Goal: Information Seeking & Learning: Check status

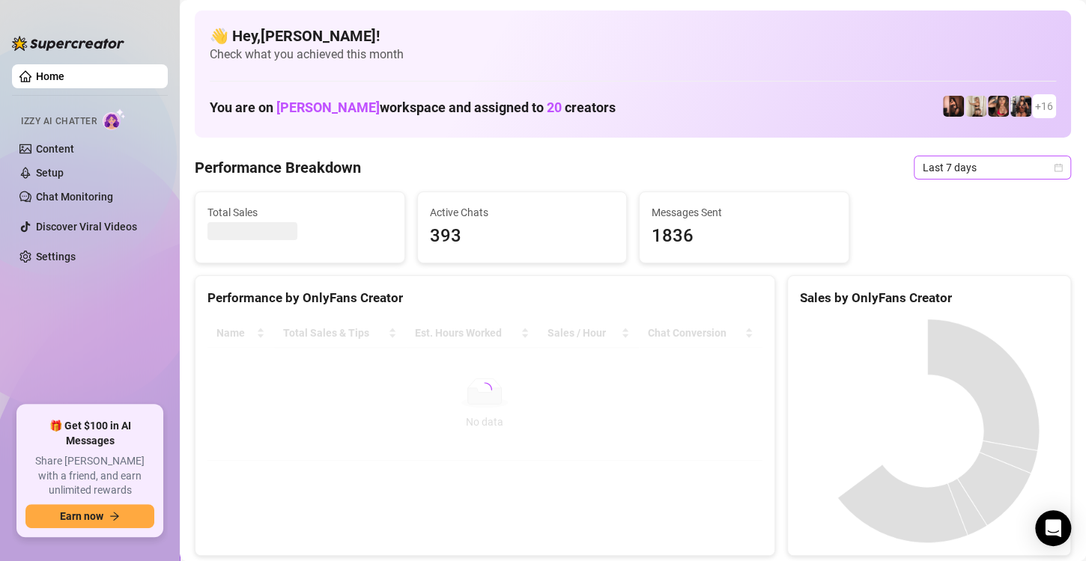
click at [1053, 163] on icon "calendar" at bounding box center [1057, 167] width 9 height 9
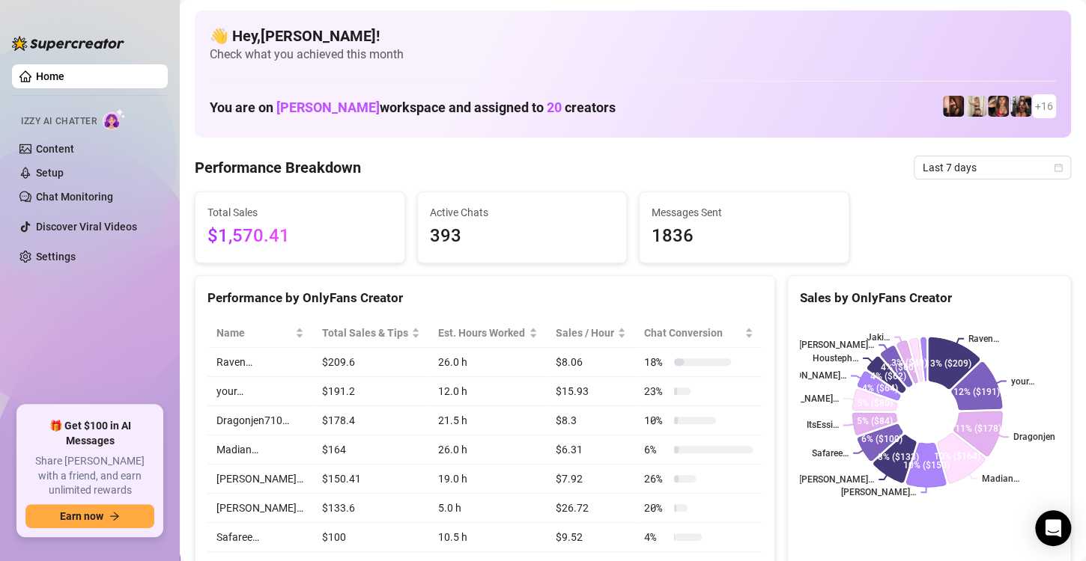
click at [796, 89] on div "👋 Hey, [PERSON_NAME] ! Check what you achieved this month You are on [PERSON_NA…" at bounding box center [633, 73] width 876 height 127
click at [1053, 167] on icon "calendar" at bounding box center [1057, 167] width 9 height 9
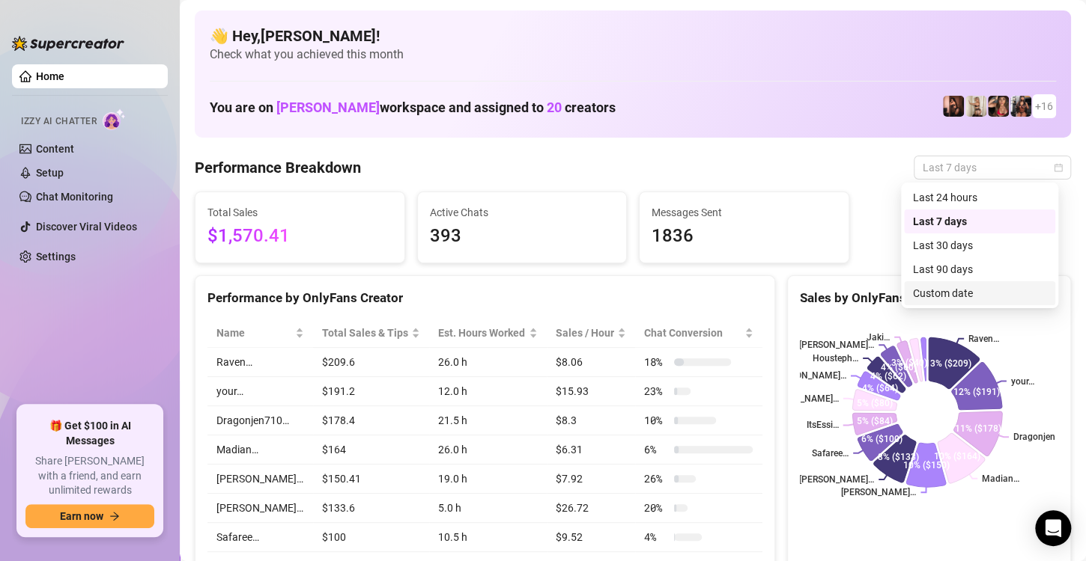
click at [943, 297] on div "Custom date" at bounding box center [979, 293] width 133 height 16
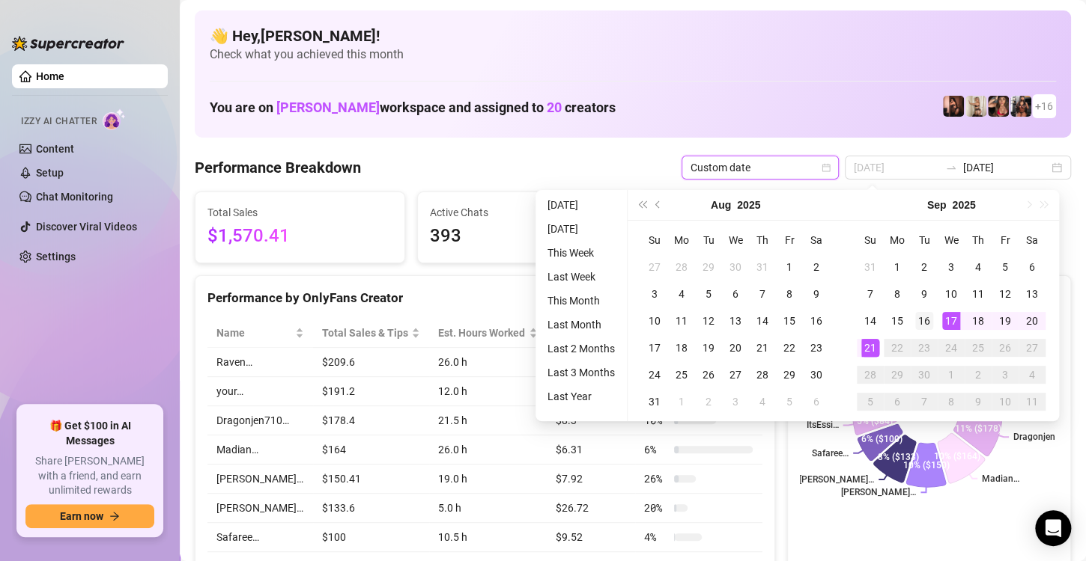
type input "[DATE]"
click at [928, 323] on div "16" at bounding box center [924, 321] width 18 height 18
type input "[DATE]"
click at [1041, 317] on td "20" at bounding box center [1031, 321] width 27 height 27
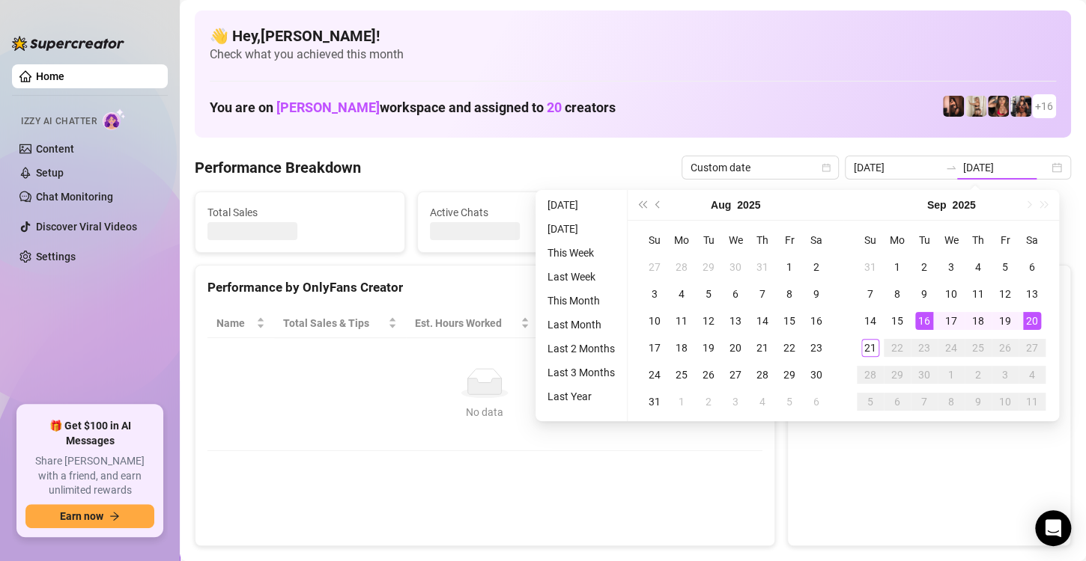
type input "[DATE]"
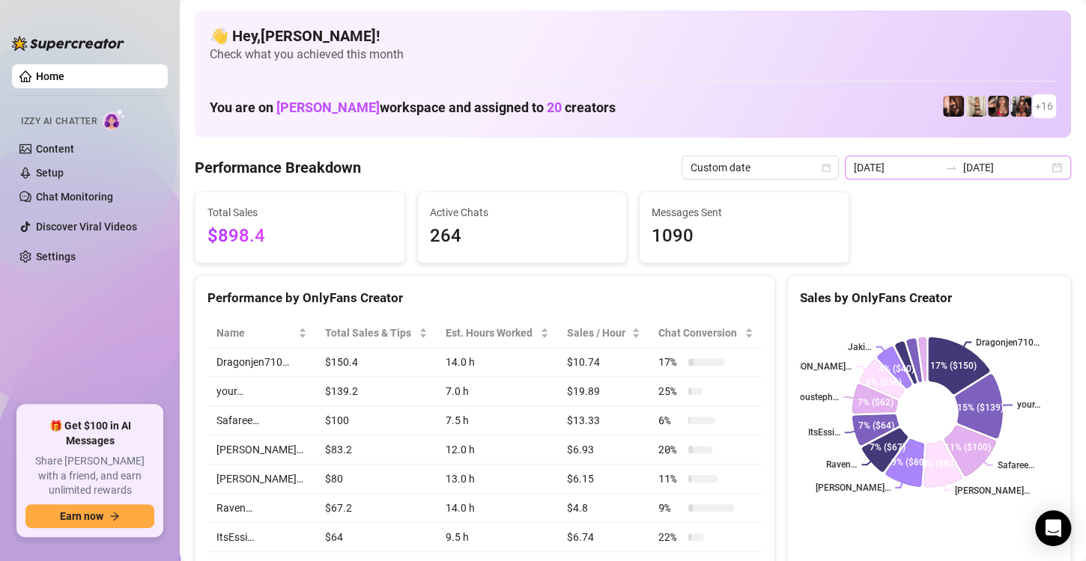
click at [1055, 156] on div "[DATE] [DATE]" at bounding box center [957, 168] width 226 height 24
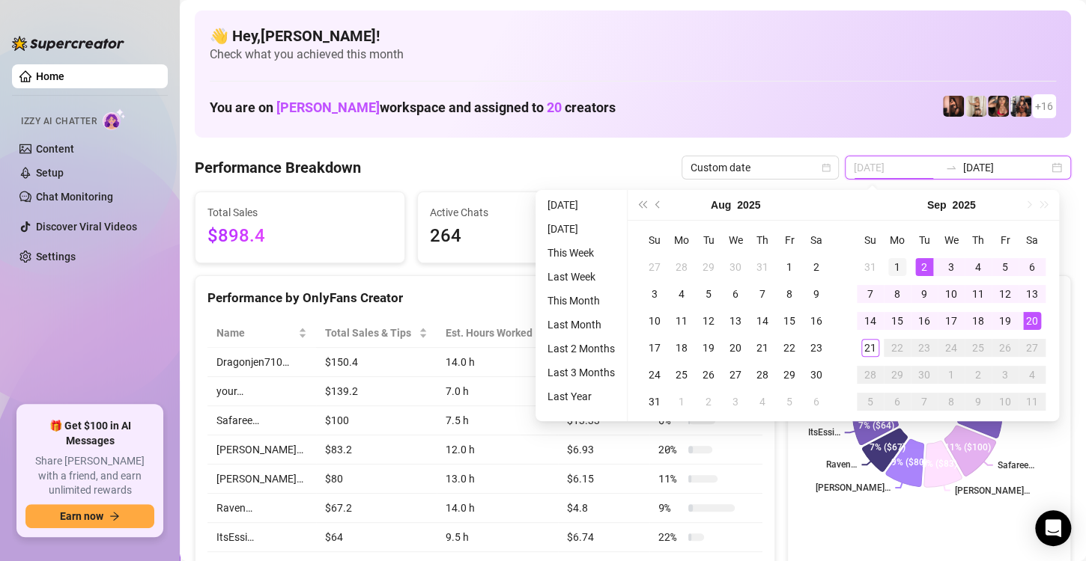
type input "[DATE]"
click at [904, 261] on div "1" at bounding box center [897, 267] width 18 height 18
type input "[DATE]"
click at [899, 323] on div "15" at bounding box center [897, 321] width 18 height 18
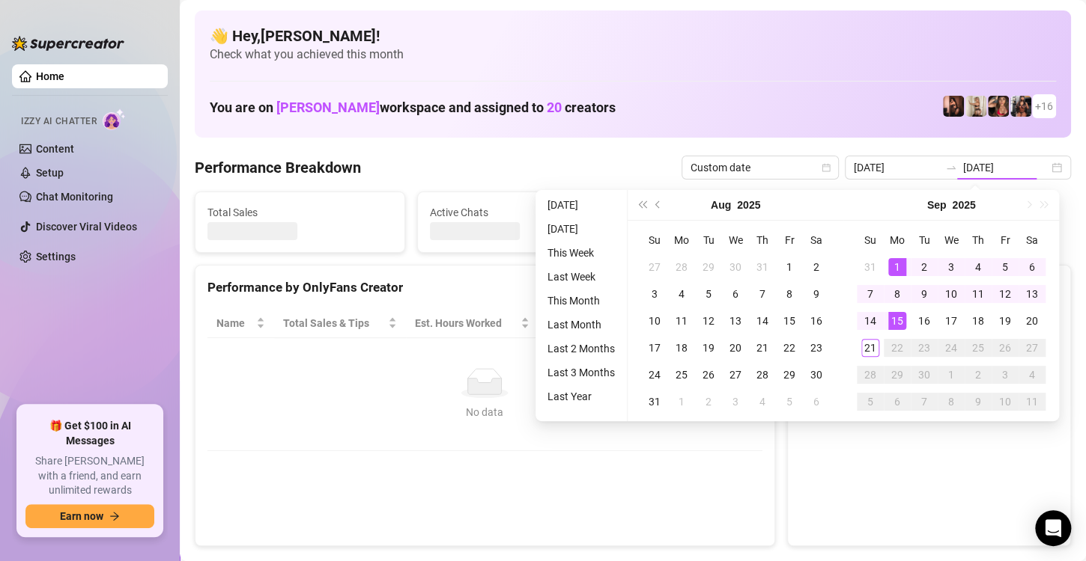
type input "[DATE]"
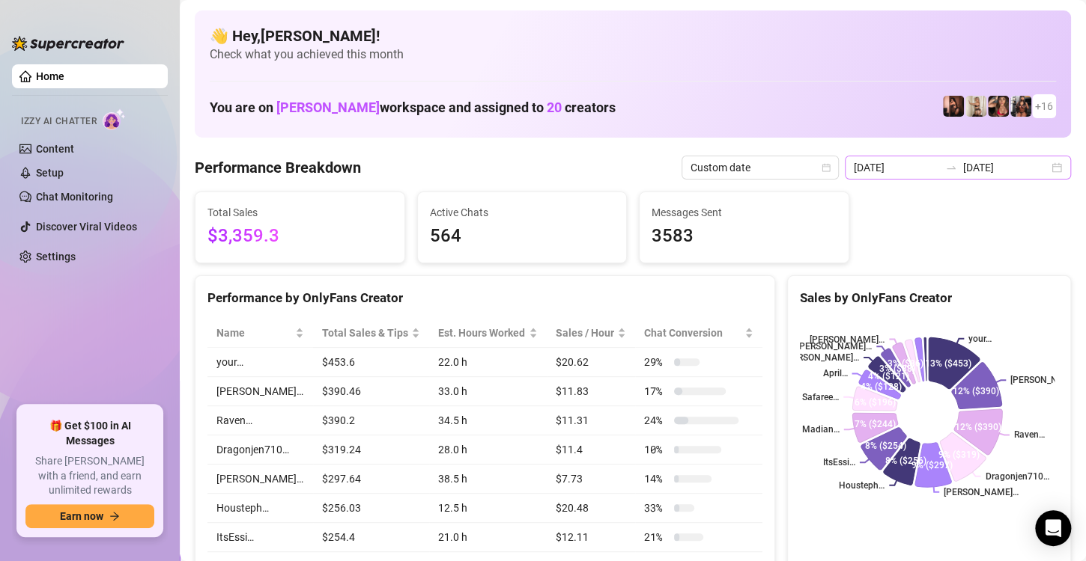
click at [1042, 172] on div "[DATE] [DATE]" at bounding box center [957, 168] width 226 height 24
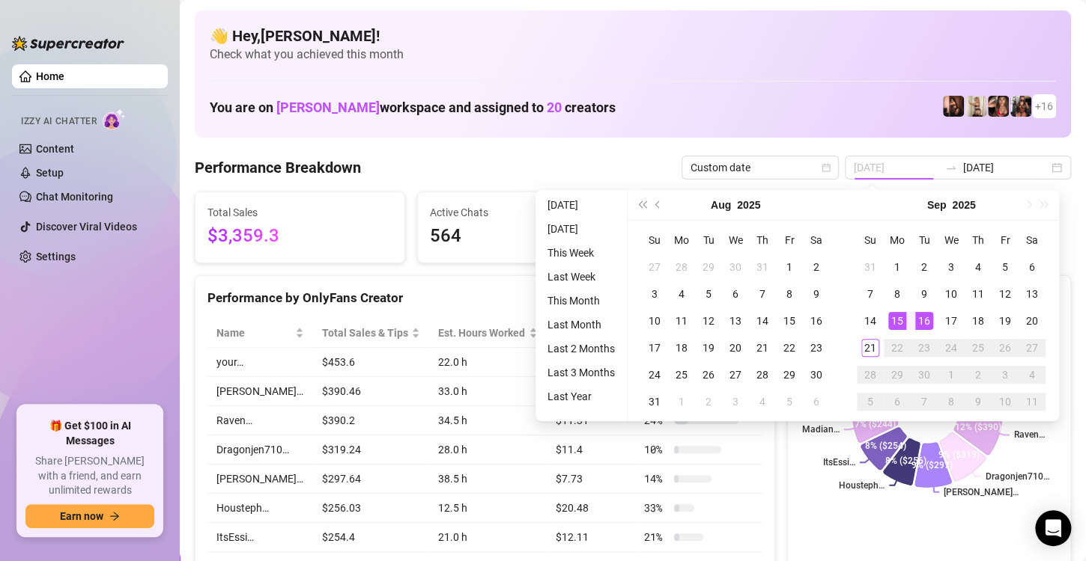
type input "[DATE]"
click at [929, 320] on div "16" at bounding box center [924, 321] width 18 height 18
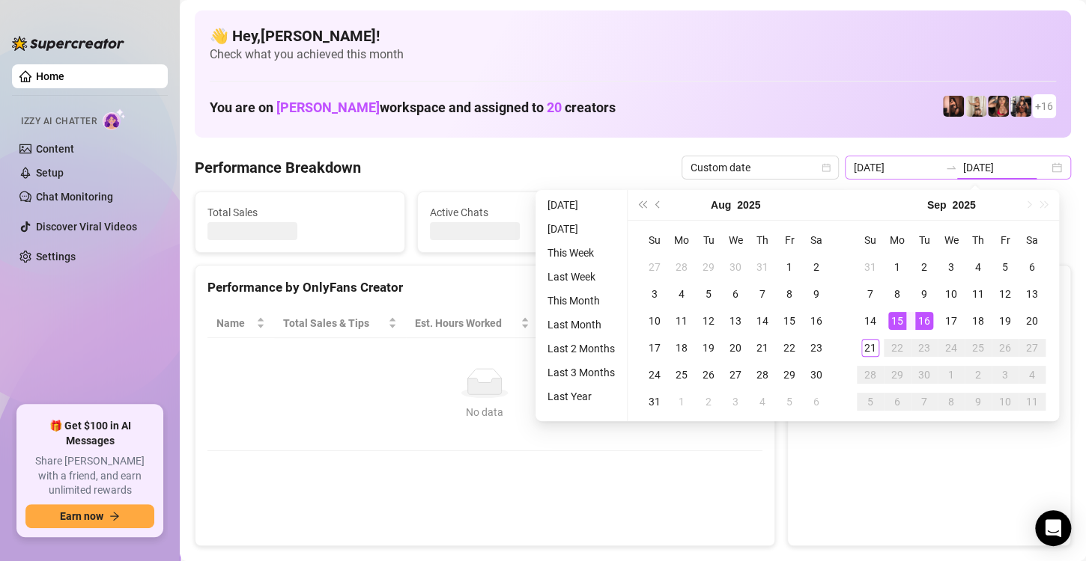
type input "[DATE]"
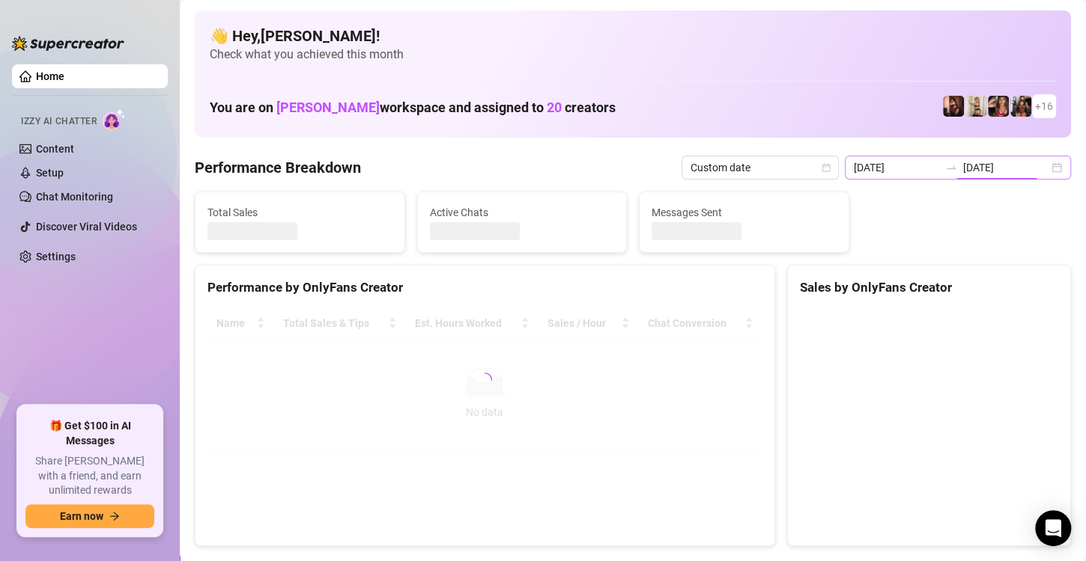
click at [1039, 175] on div "[DATE] [DATE]" at bounding box center [957, 168] width 226 height 24
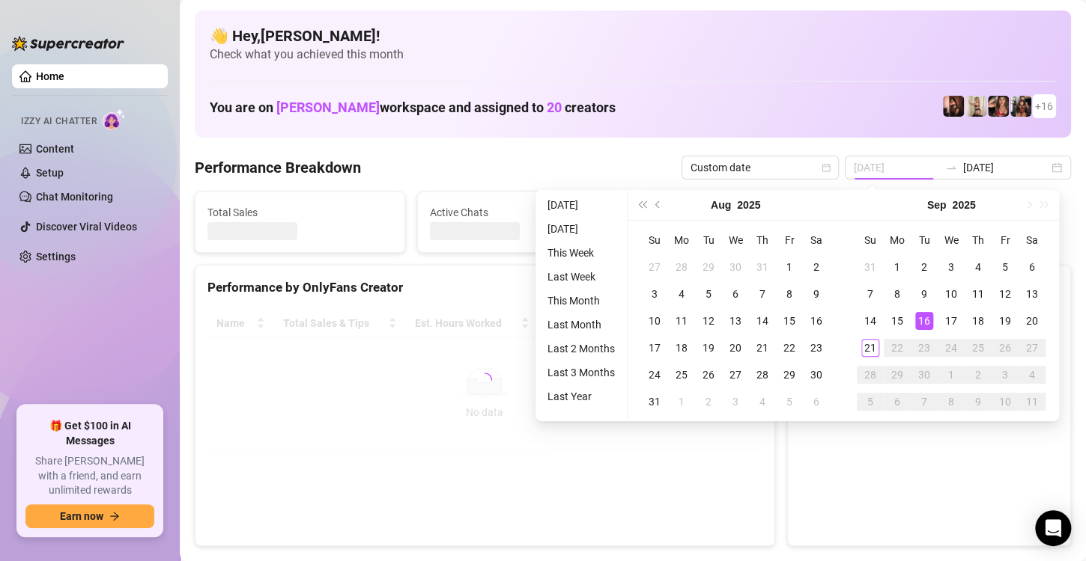
click at [922, 319] on tbody "31 1 2 3 4 5 6 7 8 9 10 11 12 13 14 15 16 17 18 19 20 21 22 23 24 25 26 27 28 2…" at bounding box center [950, 335] width 189 height 162
click at [1032, 323] on div "20" at bounding box center [1032, 321] width 18 height 18
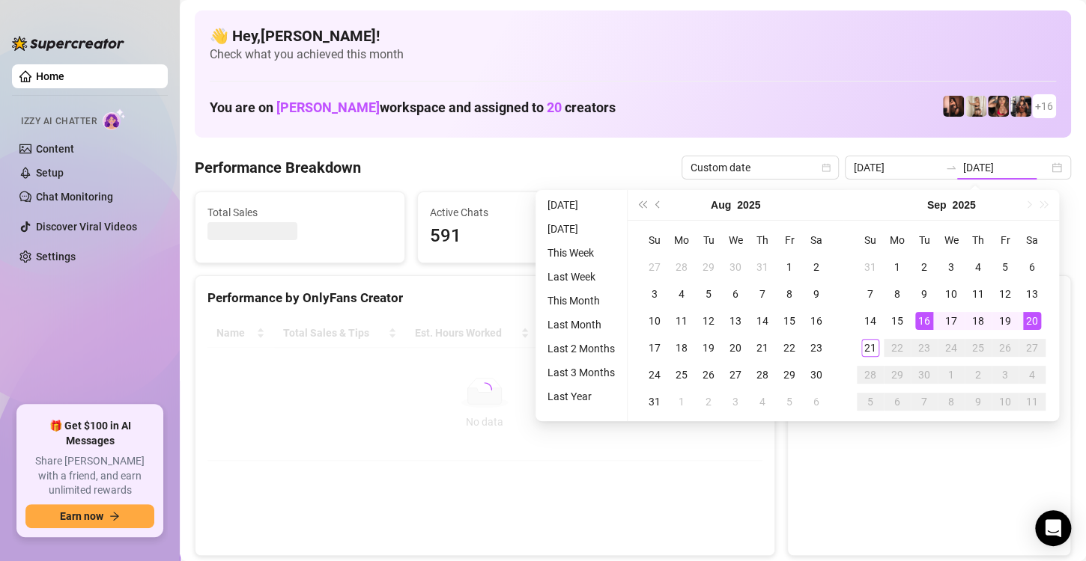
type input "[DATE]"
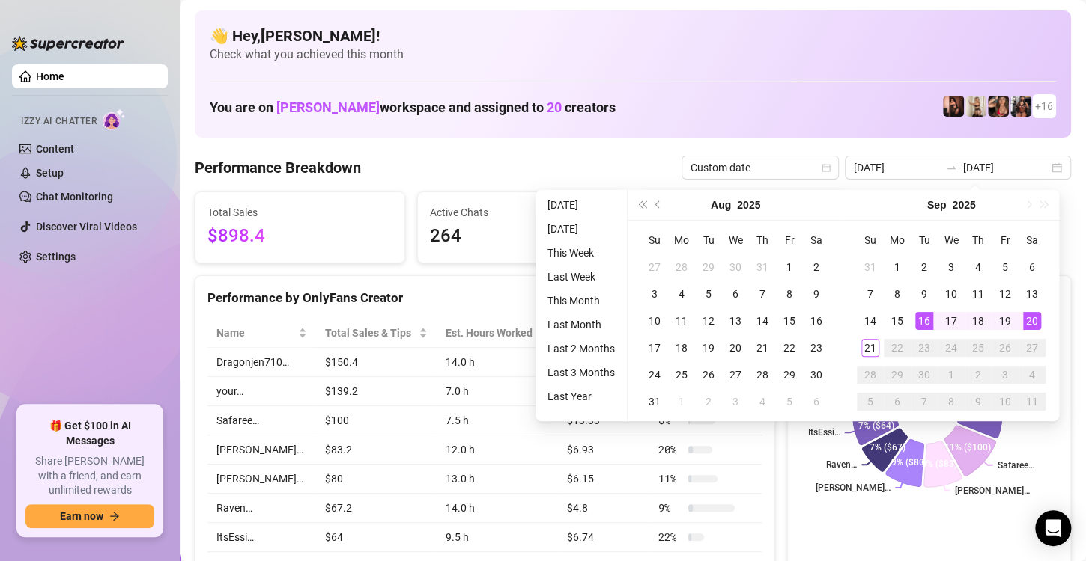
type input "[DATE]"
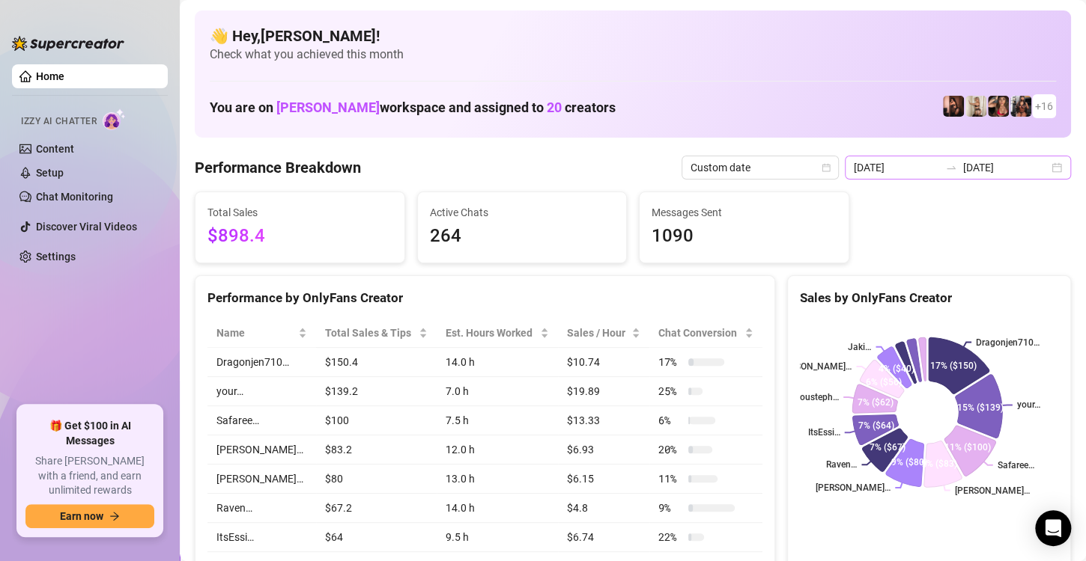
click at [1044, 162] on div "[DATE] [DATE]" at bounding box center [957, 168] width 226 height 24
click at [1041, 165] on div "[DATE] [DATE]" at bounding box center [957, 168] width 226 height 24
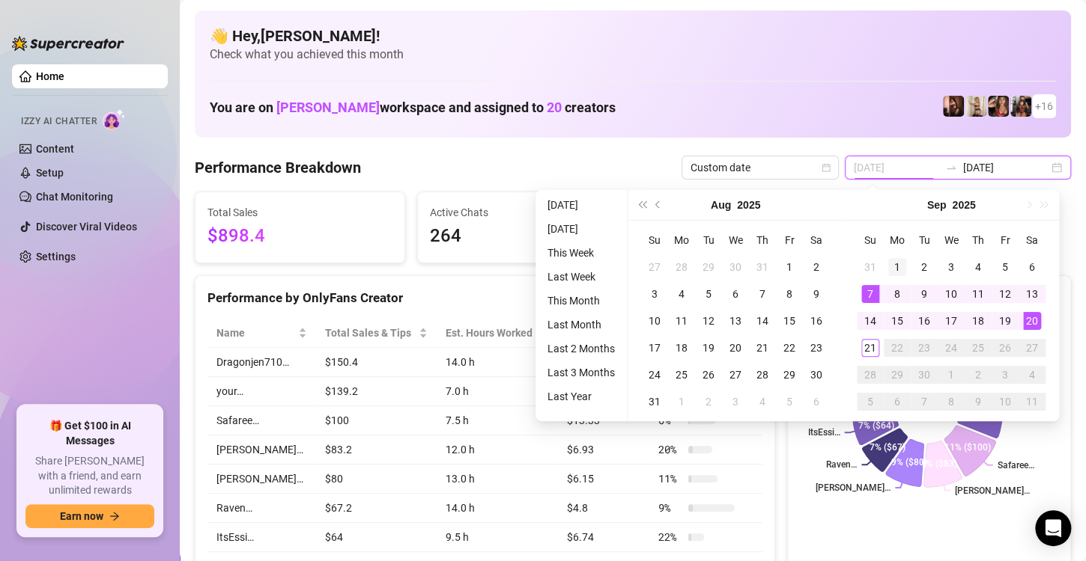
type input "[DATE]"
click at [892, 271] on div "1" at bounding box center [897, 267] width 18 height 18
type input "[DATE]"
click at [1035, 317] on div "20" at bounding box center [1032, 321] width 18 height 18
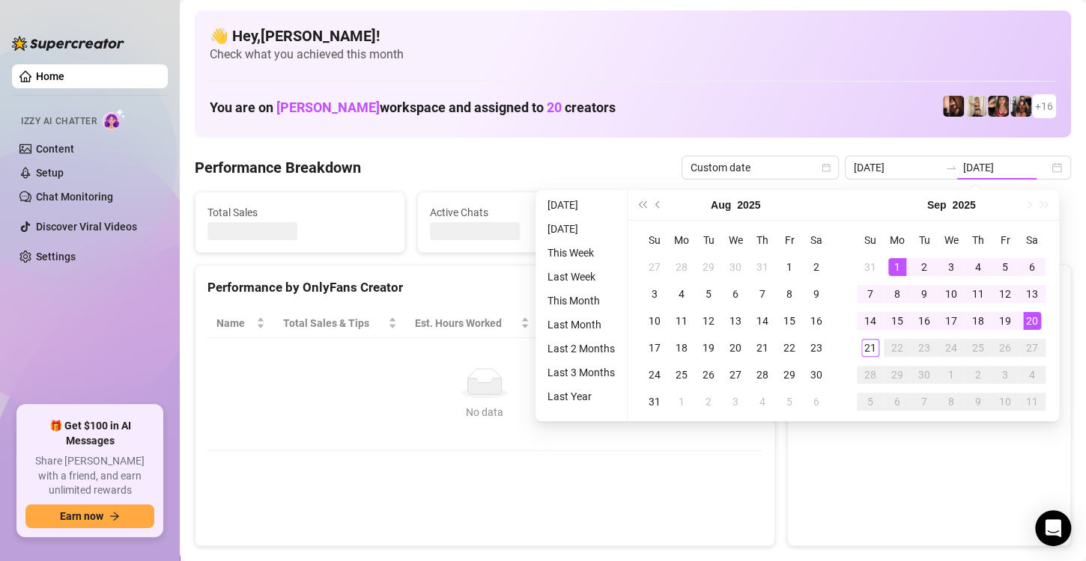
type input "[DATE]"
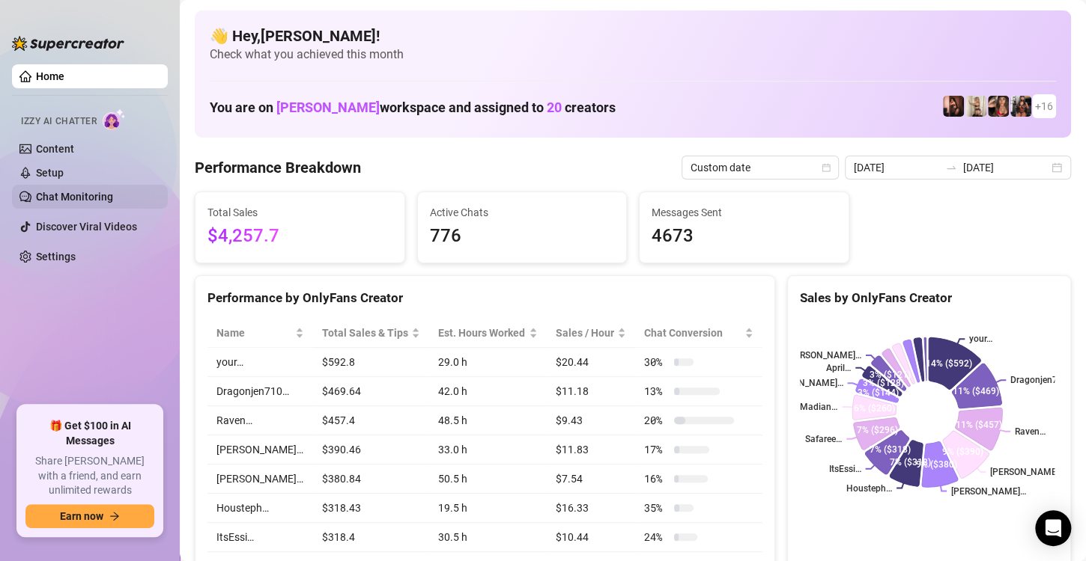
click at [70, 194] on link "Chat Monitoring" at bounding box center [74, 197] width 77 height 12
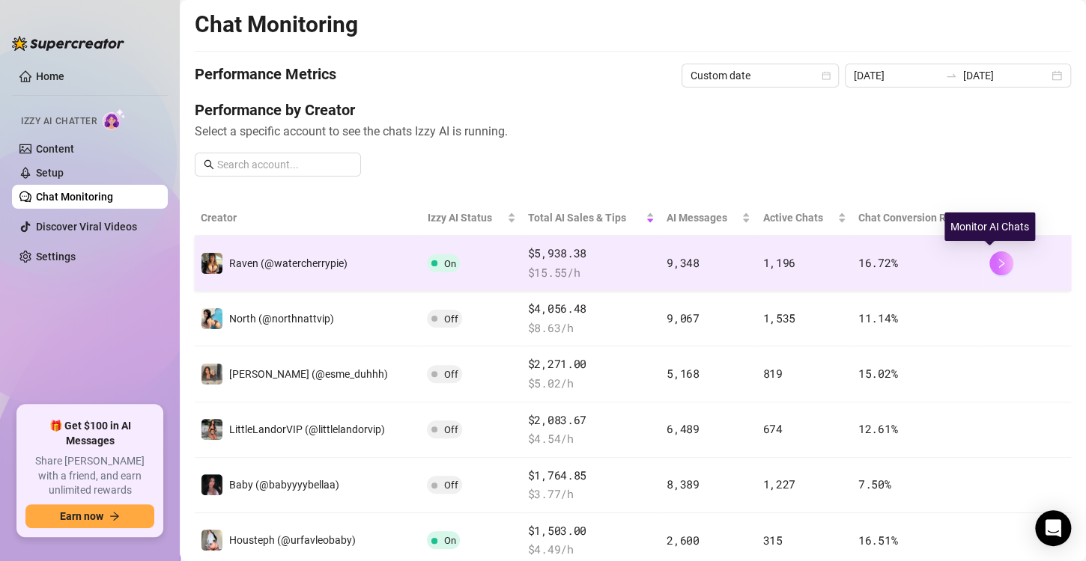
click at [996, 261] on icon "right" at bounding box center [1001, 263] width 10 height 10
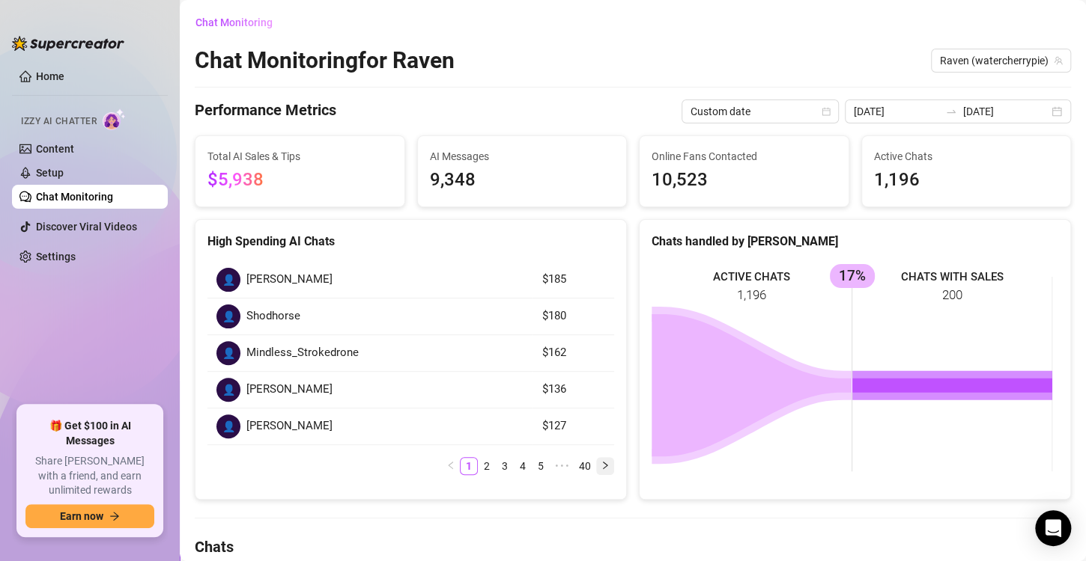
click at [607, 470] on button "button" at bounding box center [605, 466] width 18 height 18
click at [428, 463] on icon "left" at bounding box center [432, 465] width 9 height 9
click at [422, 463] on ul "1 2 3 4 5 ••• 40" at bounding box center [410, 466] width 407 height 18
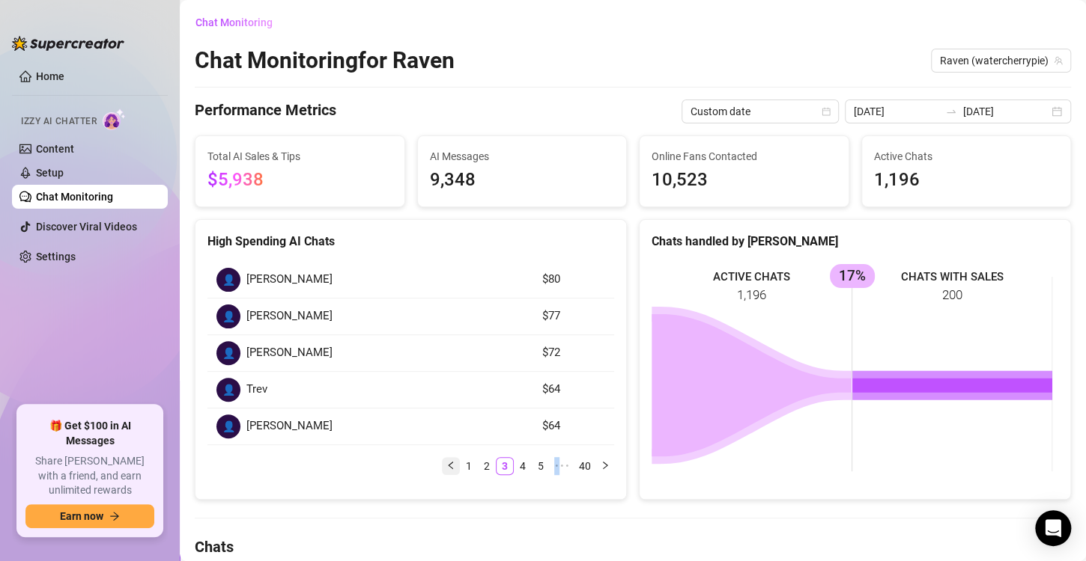
click at [422, 463] on ul "1 2 3 4 5 ••• 40" at bounding box center [410, 466] width 407 height 18
click at [64, 177] on link "Setup" at bounding box center [50, 173] width 28 height 12
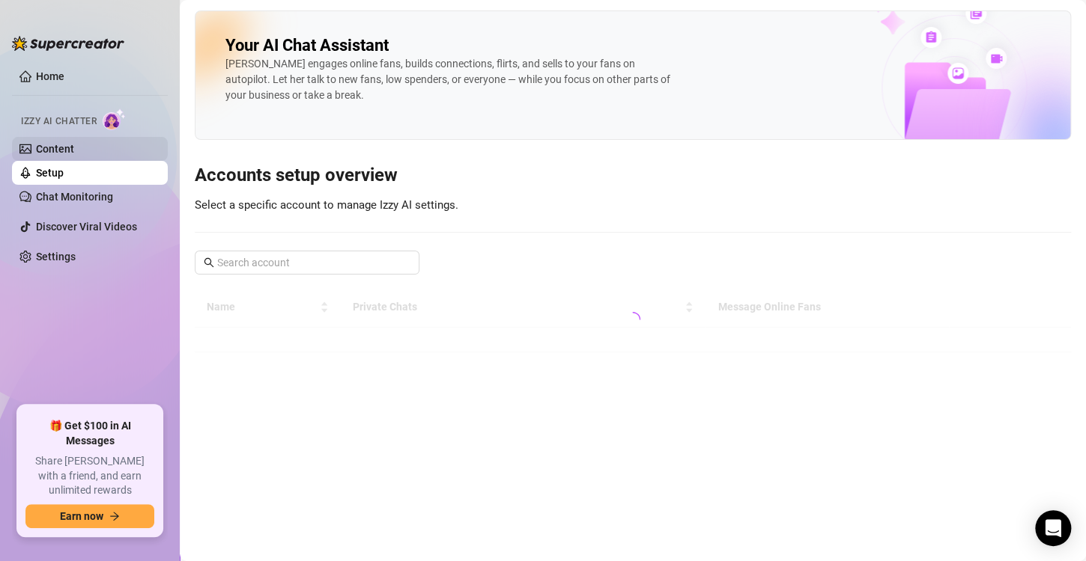
click at [68, 147] on link "Content" at bounding box center [55, 149] width 38 height 12
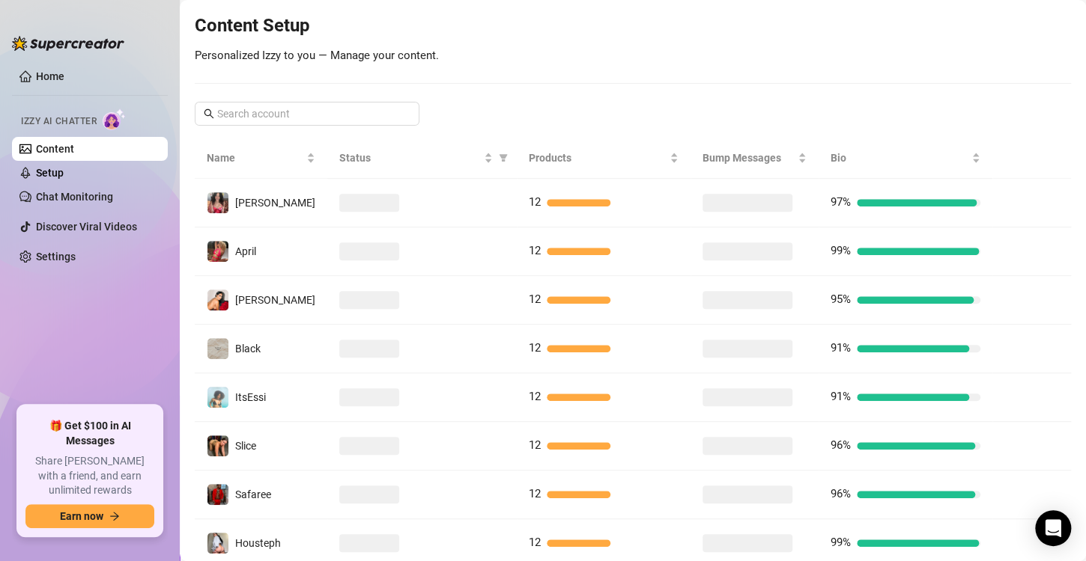
scroll to position [195, 0]
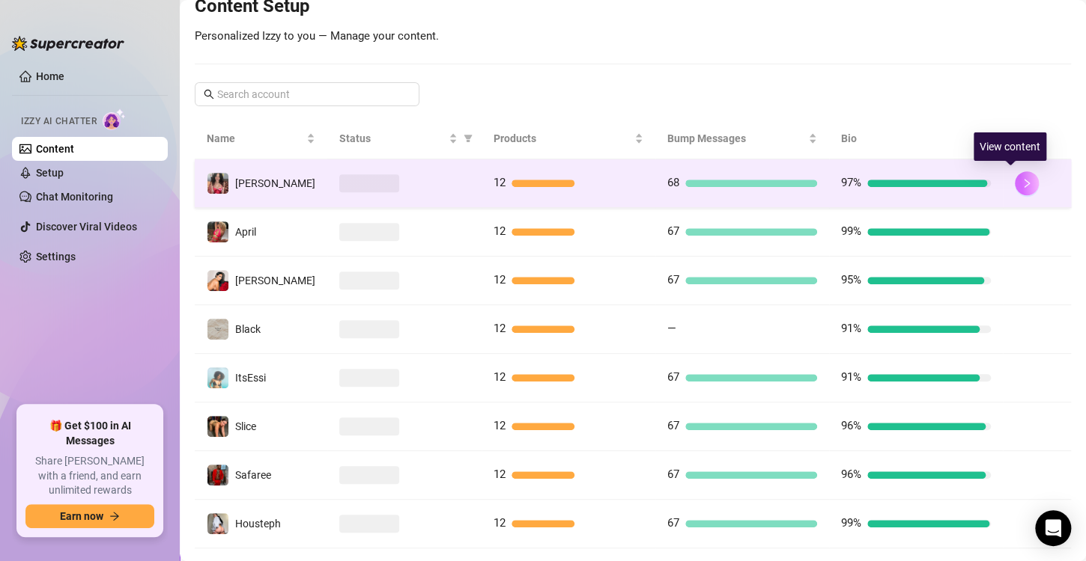
click at [1021, 178] on icon "right" at bounding box center [1026, 183] width 10 height 10
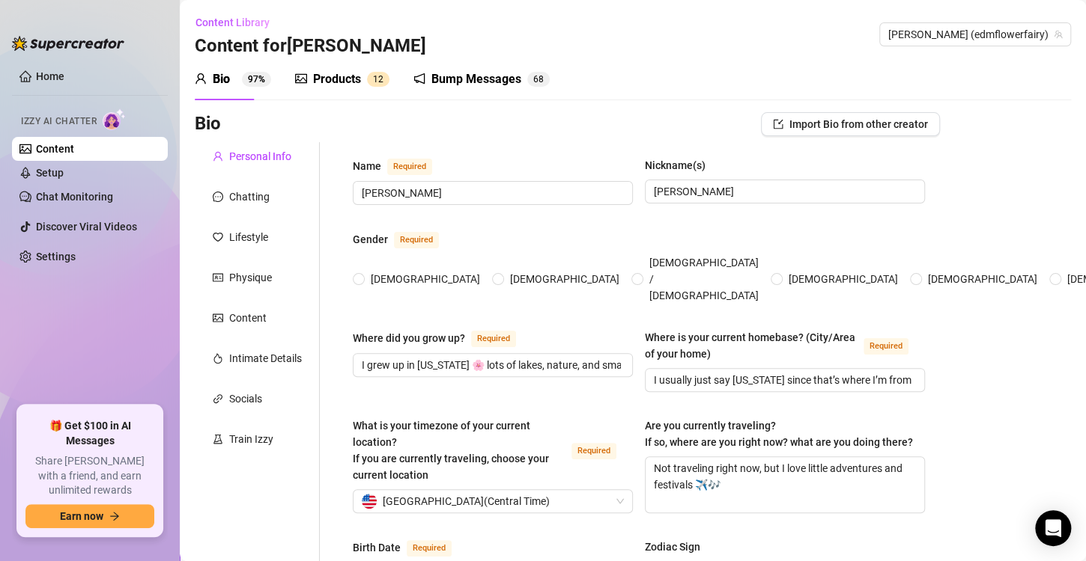
radio input "true"
type input "[DATE]"
click at [325, 80] on div "Products" at bounding box center [337, 79] width 48 height 18
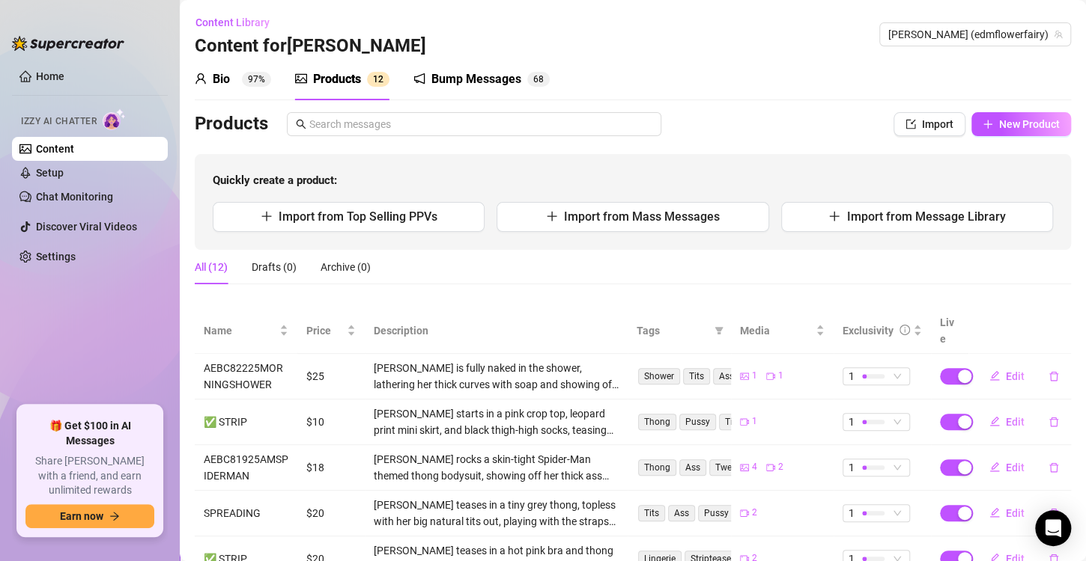
click at [448, 67] on div "Bump Messages 6 8" at bounding box center [481, 79] width 136 height 42
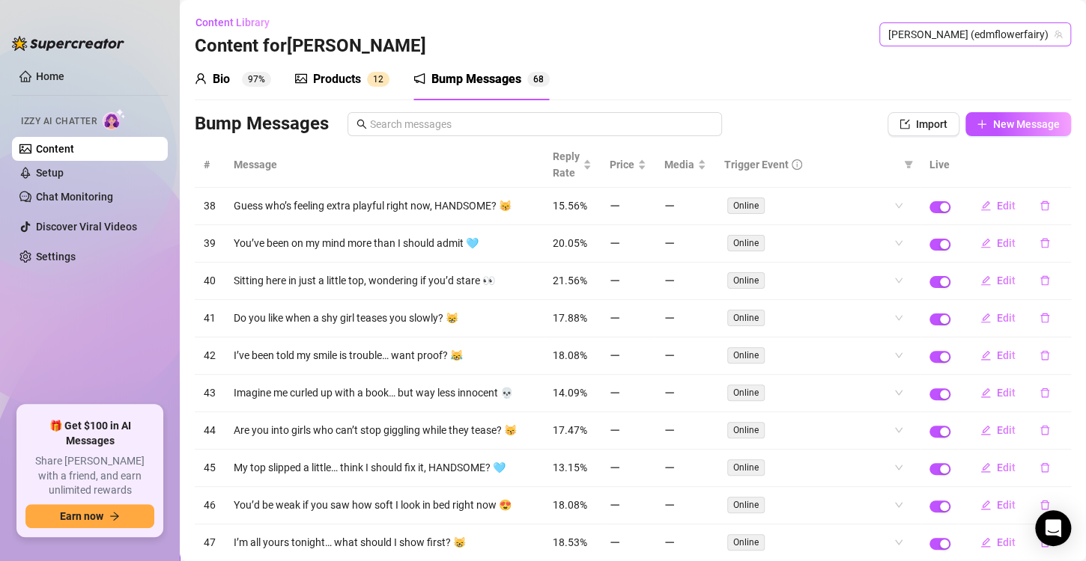
click at [1007, 34] on span "[PERSON_NAME] (edmflowerfairy)" at bounding box center [975, 34] width 174 height 22
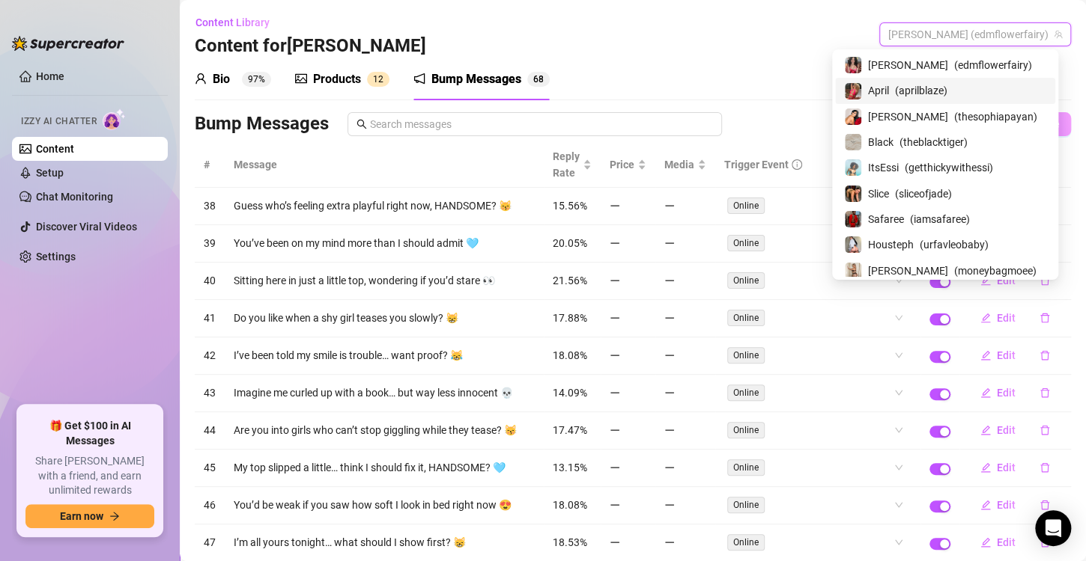
click at [895, 95] on span "( aprilblaze )" at bounding box center [921, 90] width 52 height 16
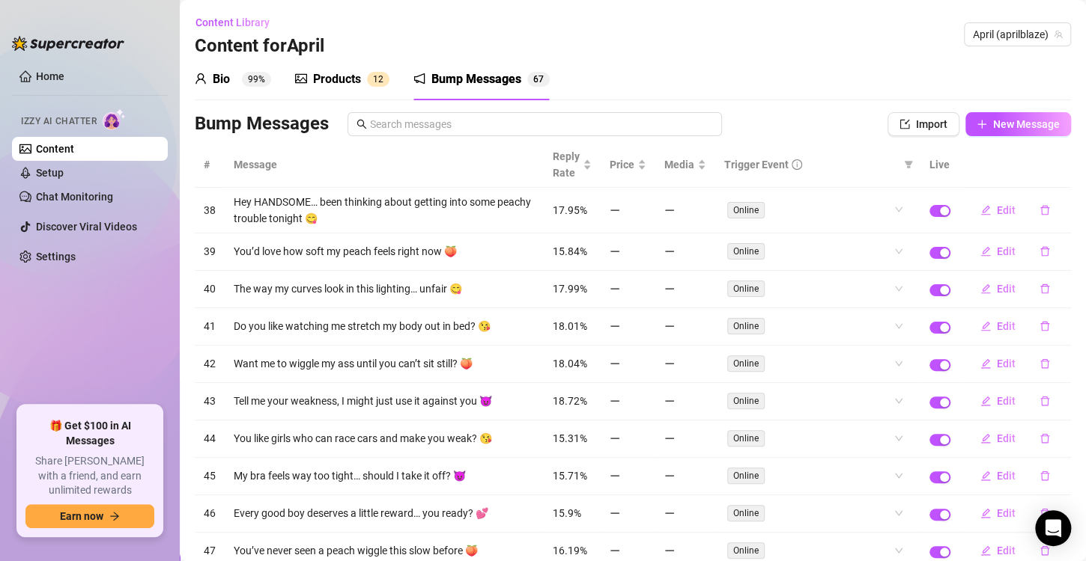
click at [314, 69] on div "Products 1 2" at bounding box center [342, 79] width 94 height 42
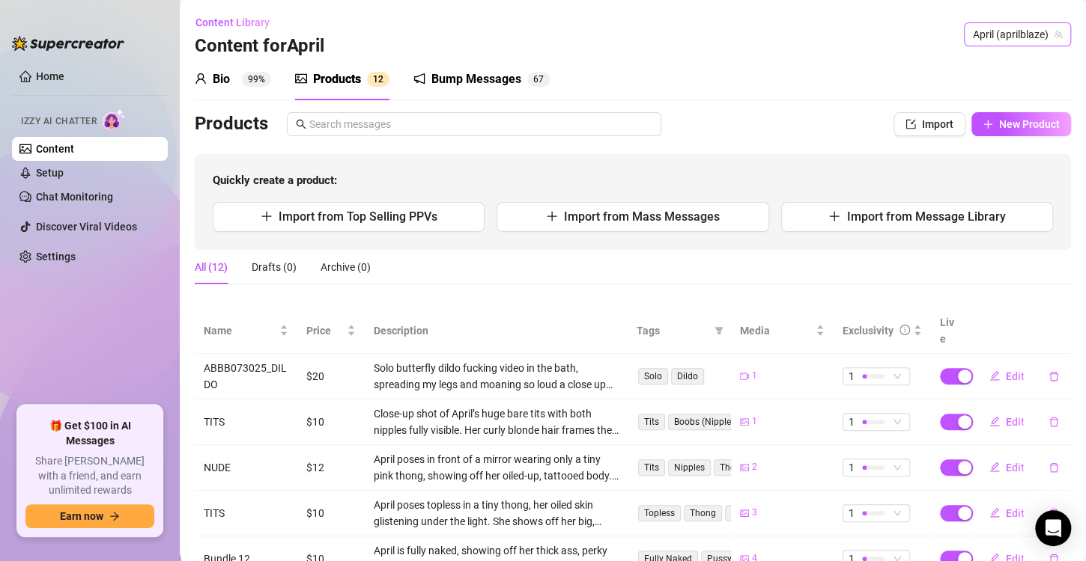
click at [999, 39] on span "April (aprilblaze)" at bounding box center [1016, 34] width 89 height 22
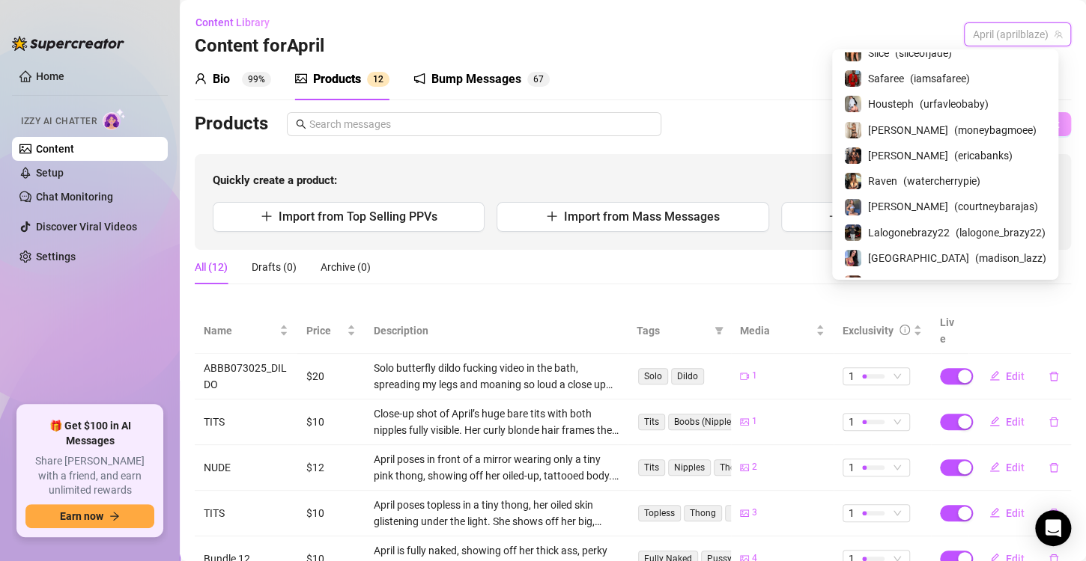
scroll to position [211, 0]
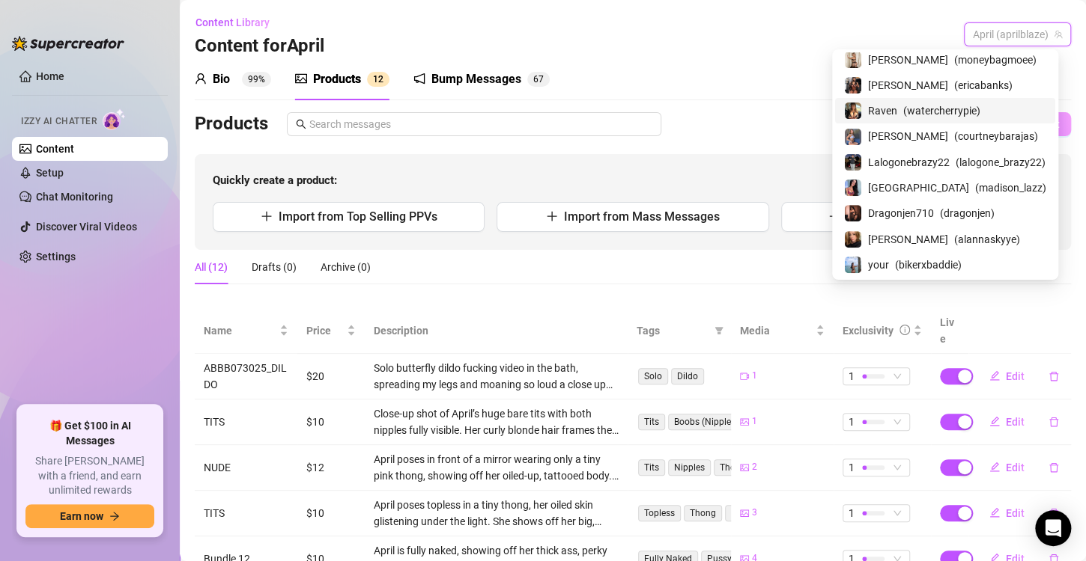
click at [928, 103] on span "( watercherrypie )" at bounding box center [941, 111] width 77 height 16
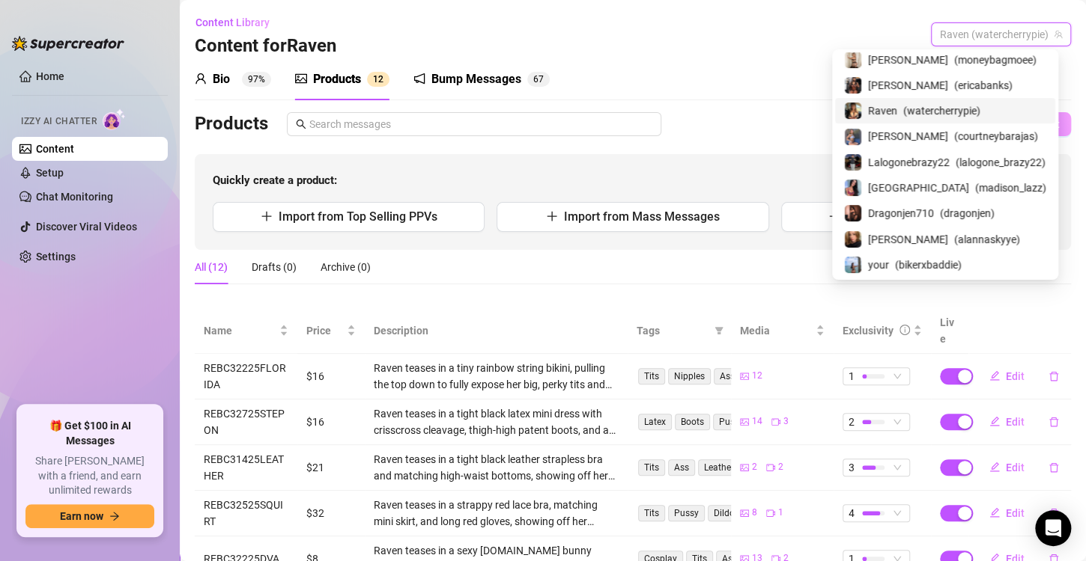
click at [1011, 29] on span "Raven (watercherrypie)" at bounding box center [1001, 34] width 122 height 22
click at [889, 254] on div "your ( bikerxbaddie )" at bounding box center [945, 264] width 220 height 25
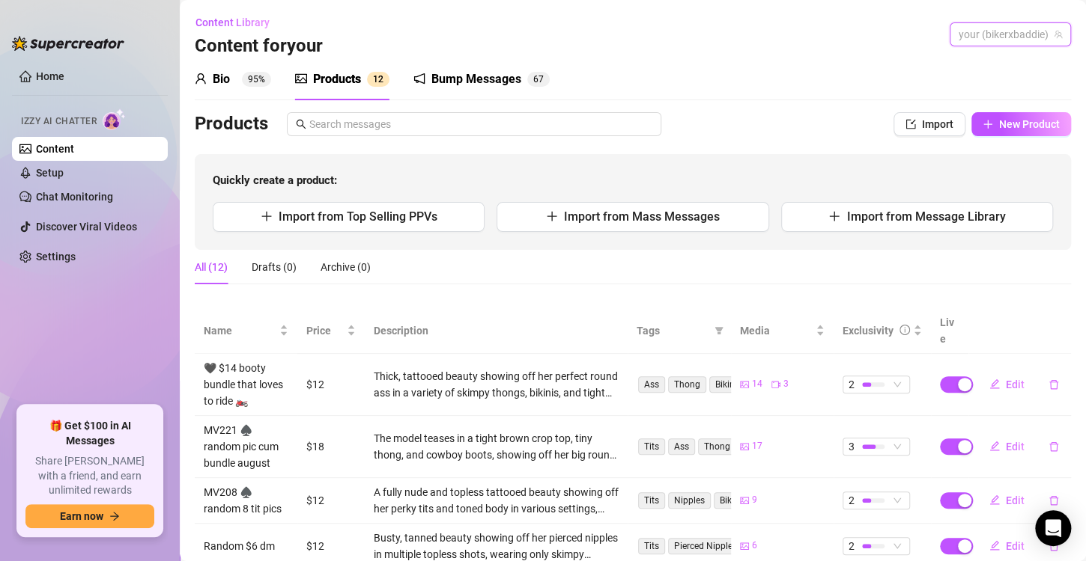
click at [970, 33] on span "your (bikerxbaddie)" at bounding box center [1009, 34] width 103 height 22
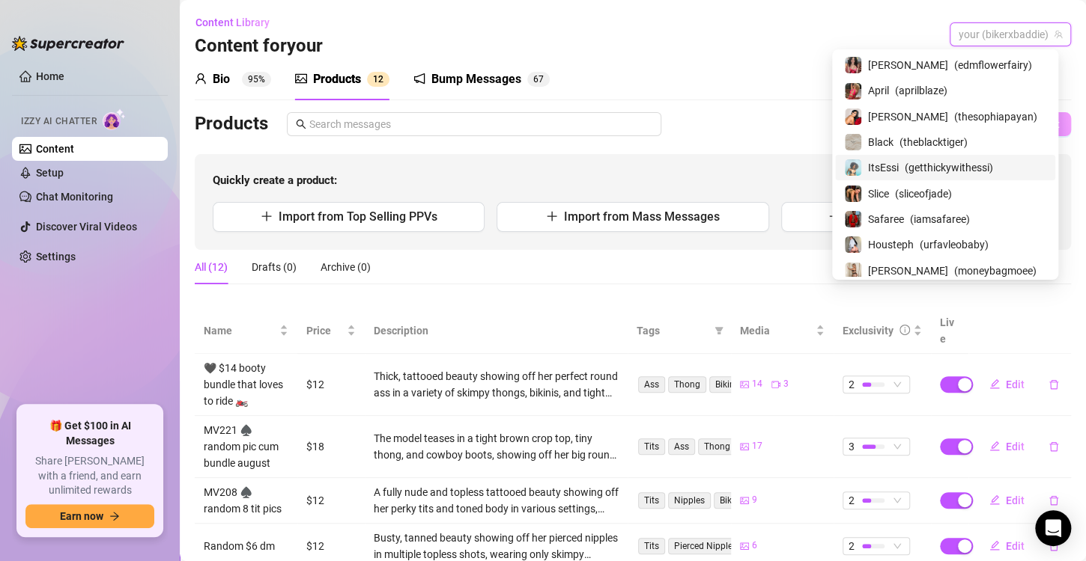
click at [892, 159] on div "ItsEssi ( getthickywithessi )" at bounding box center [945, 168] width 202 height 18
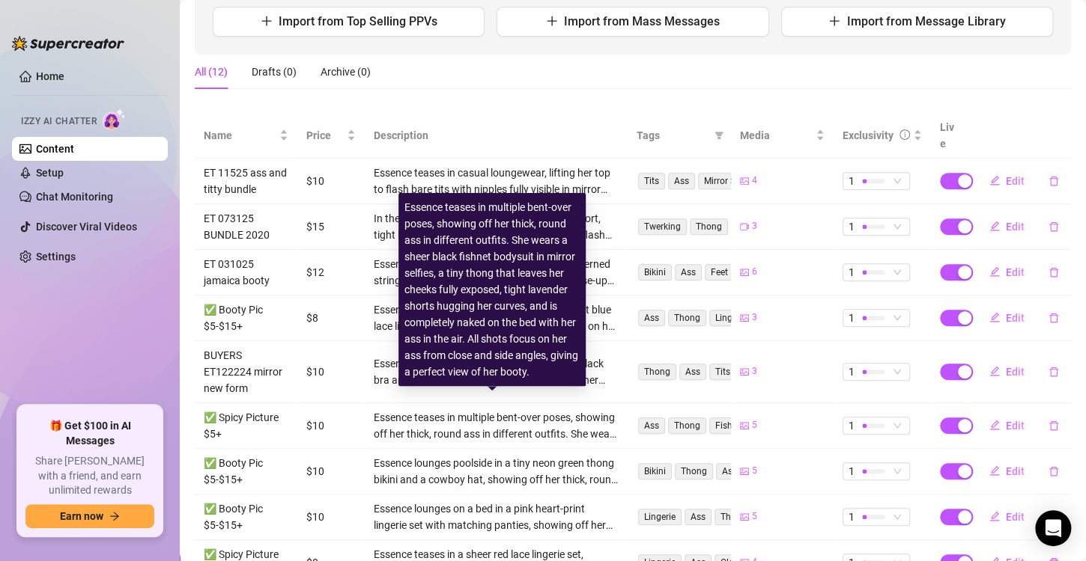
scroll to position [192, 0]
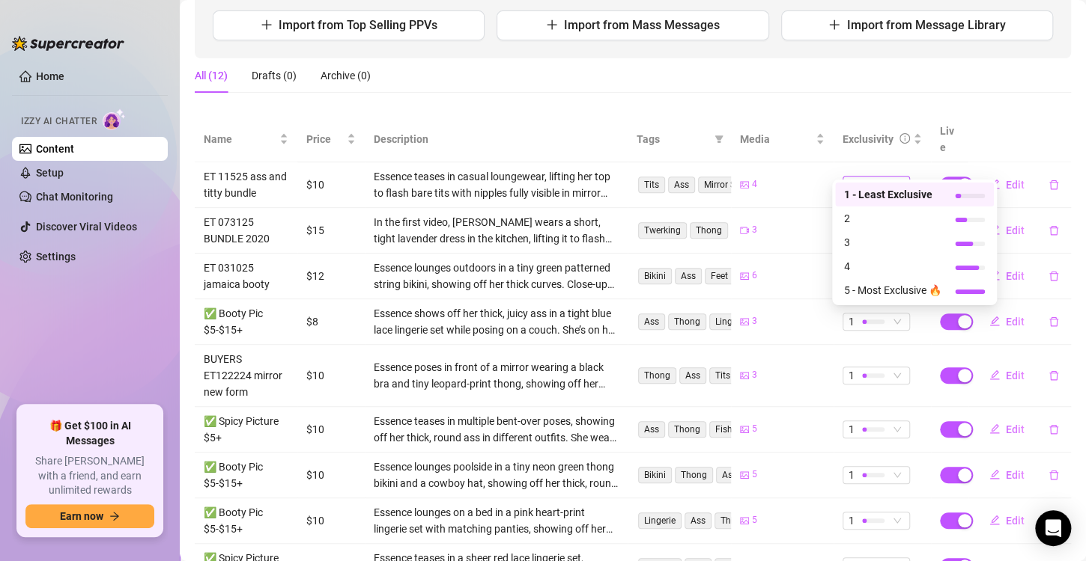
click at [880, 177] on span "1" at bounding box center [875, 185] width 55 height 16
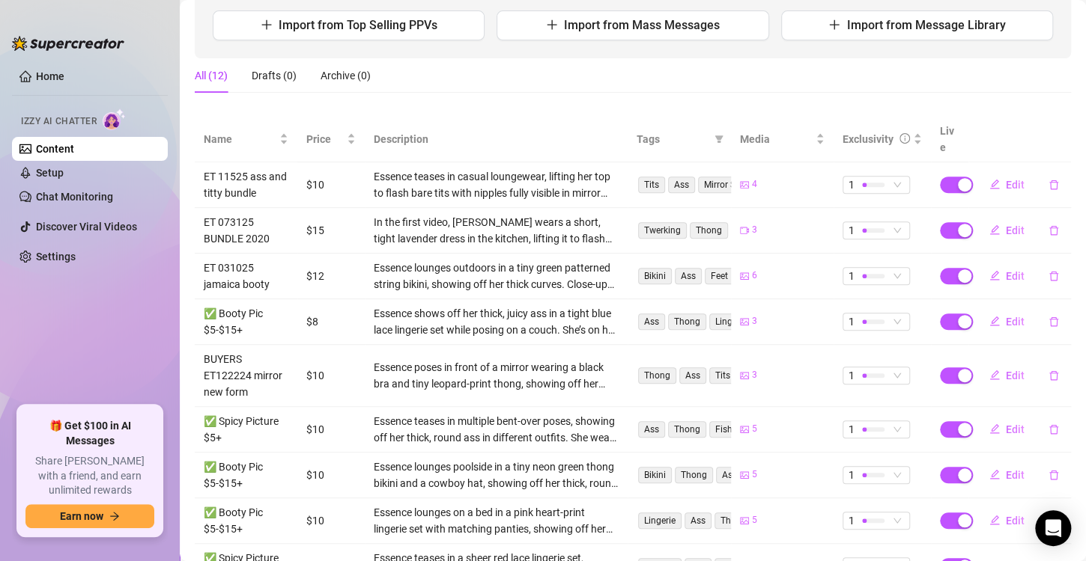
click at [903, 51] on div "Quickly create a product: Import from Top Selling PPVs Import from Mass Message…" at bounding box center [633, 11] width 876 height 96
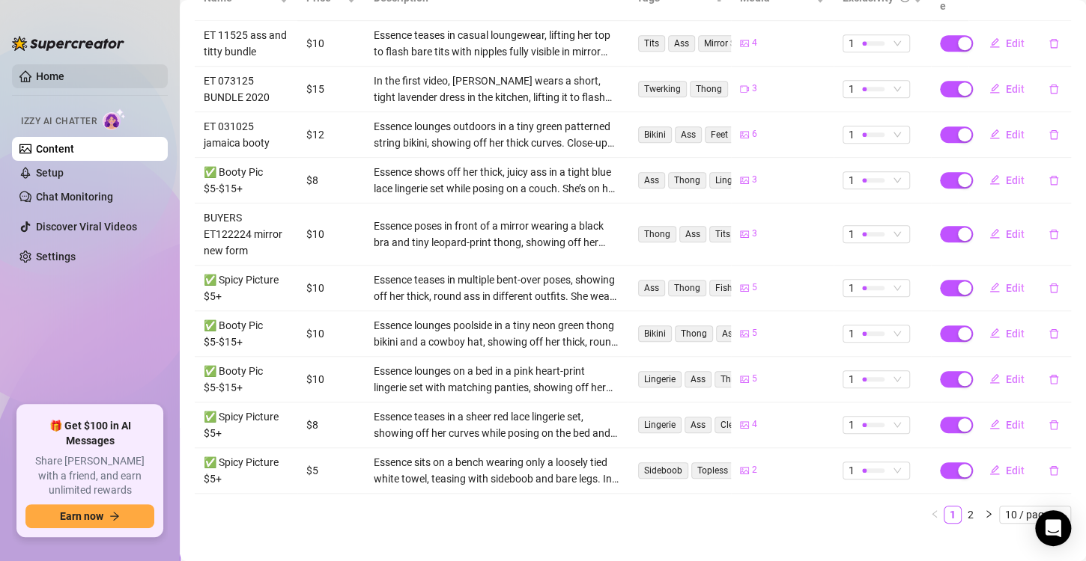
click at [42, 81] on link "Home" at bounding box center [50, 76] width 28 height 12
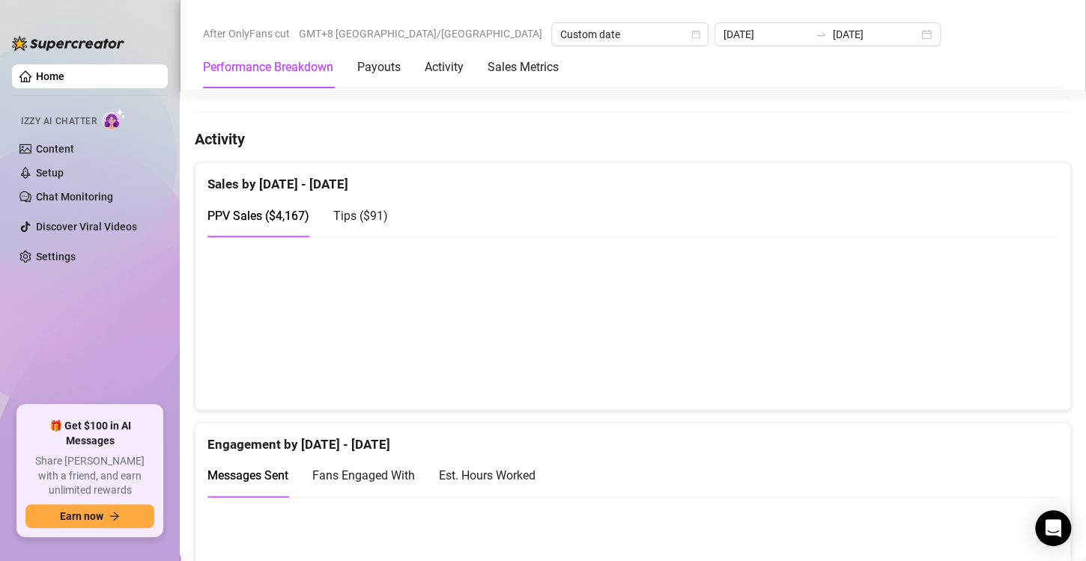
scroll to position [872, 0]
click at [383, 71] on div "Payouts" at bounding box center [378, 67] width 43 height 18
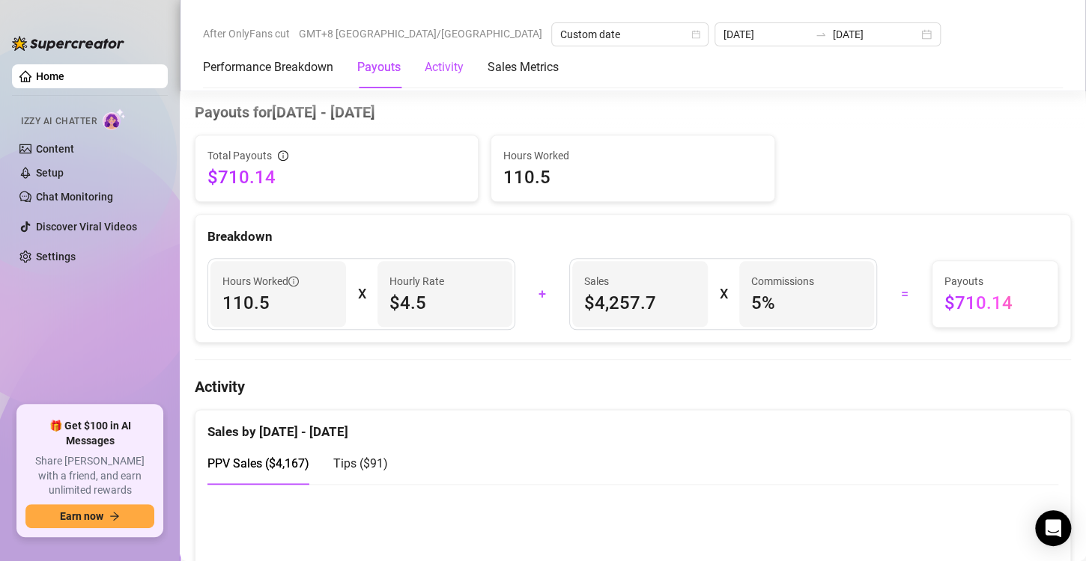
click at [448, 65] on div "Activity" at bounding box center [443, 67] width 39 height 18
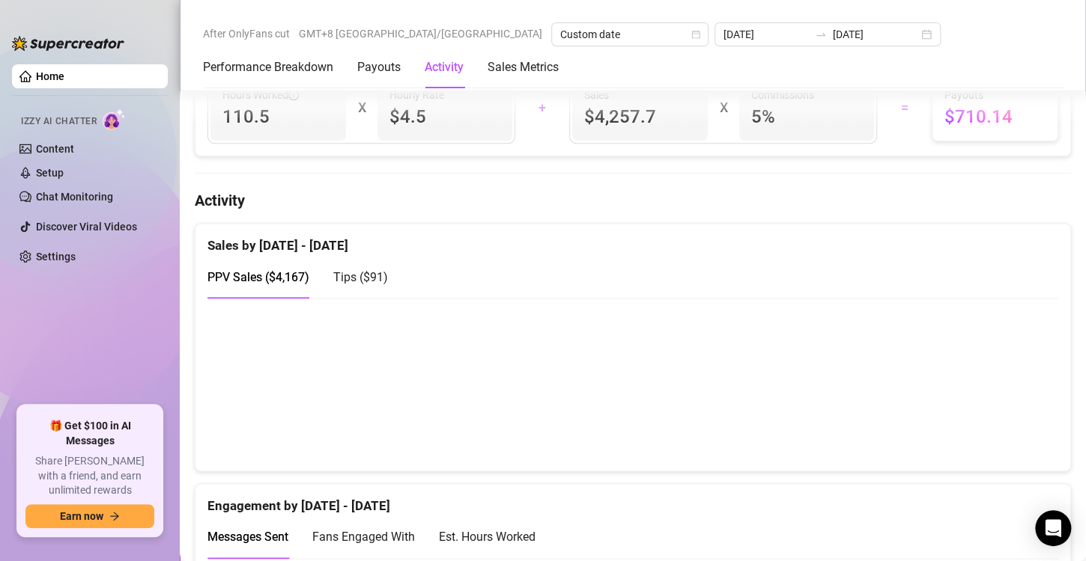
scroll to position [900, 0]
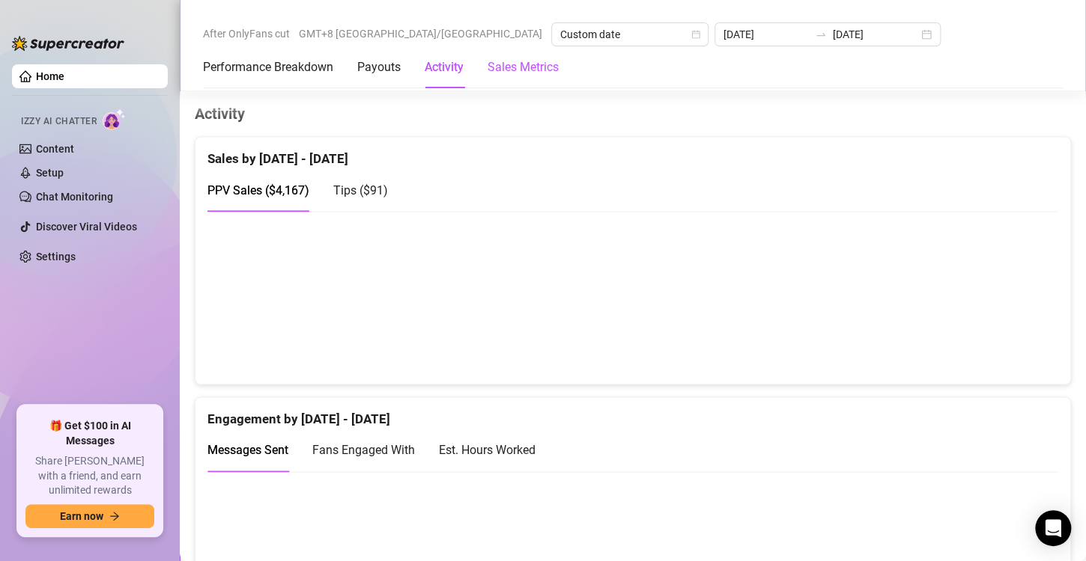
click at [541, 63] on Metrics "Sales Metrics" at bounding box center [522, 67] width 71 height 18
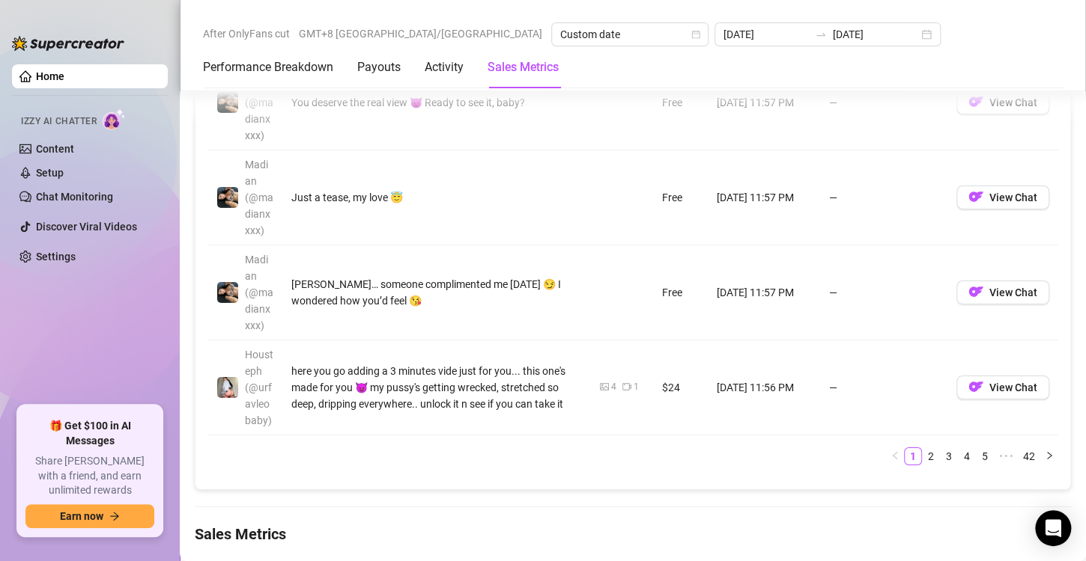
scroll to position [2265, 0]
click at [922, 448] on link "2" at bounding box center [930, 456] width 16 height 16
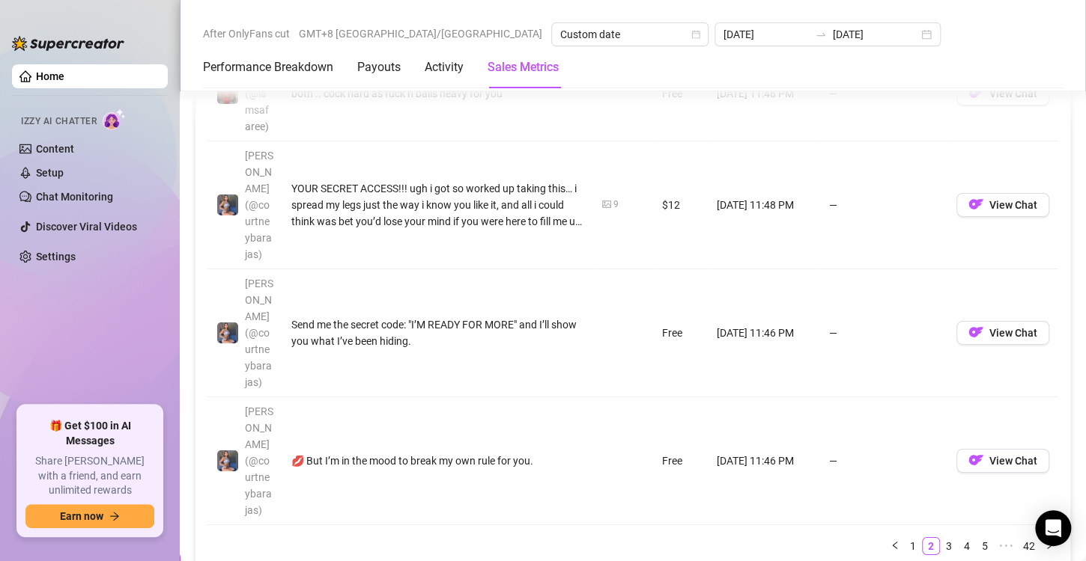
scroll to position [2274, 0]
click at [940, 538] on link "3" at bounding box center [948, 546] width 16 height 16
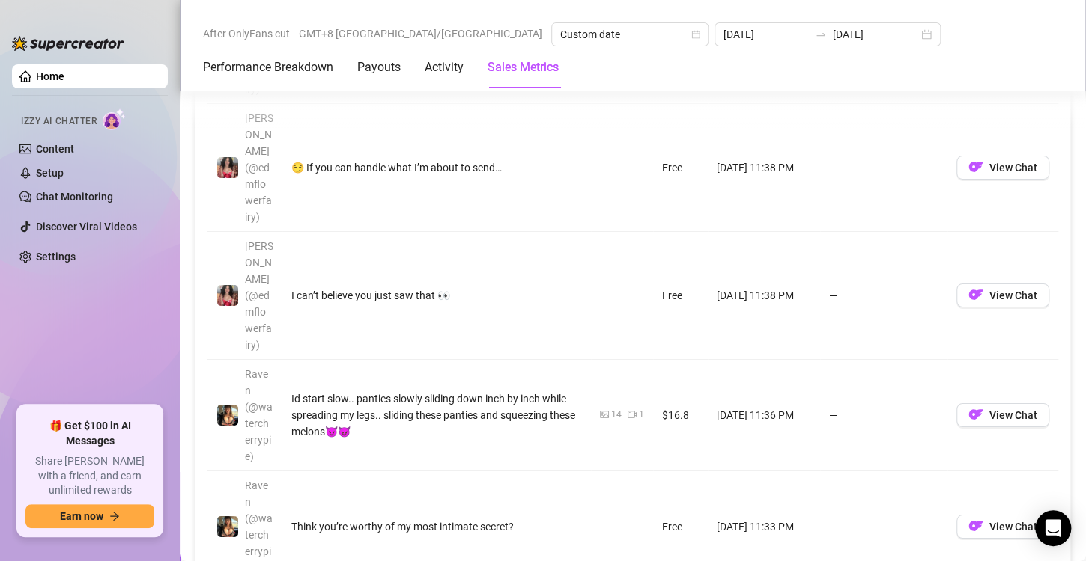
scroll to position [2383, 0]
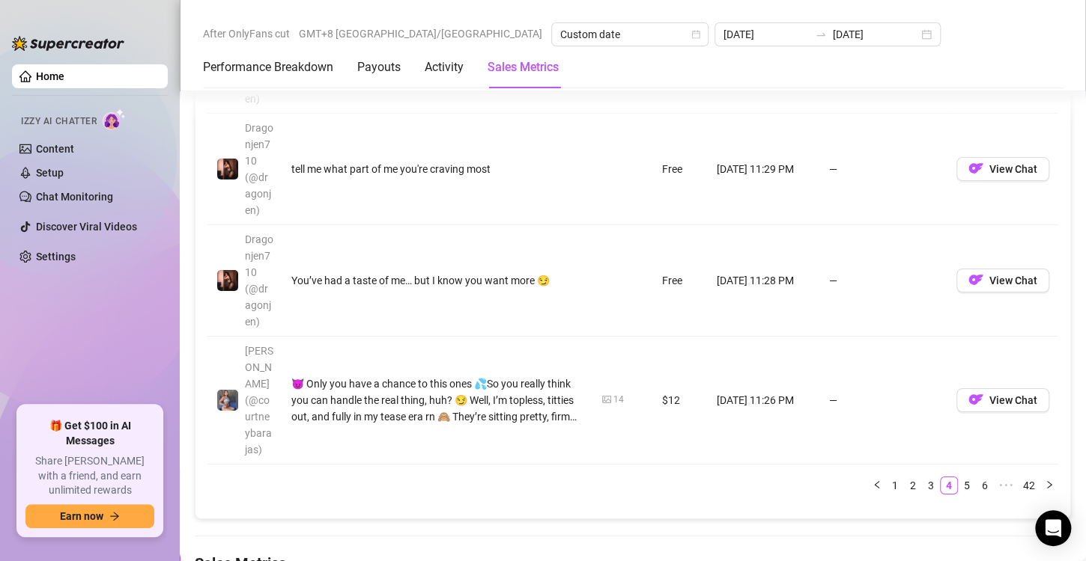
click at [841, 477] on ul "1 2 3 4 5 6 ••• 42" at bounding box center [632, 486] width 850 height 18
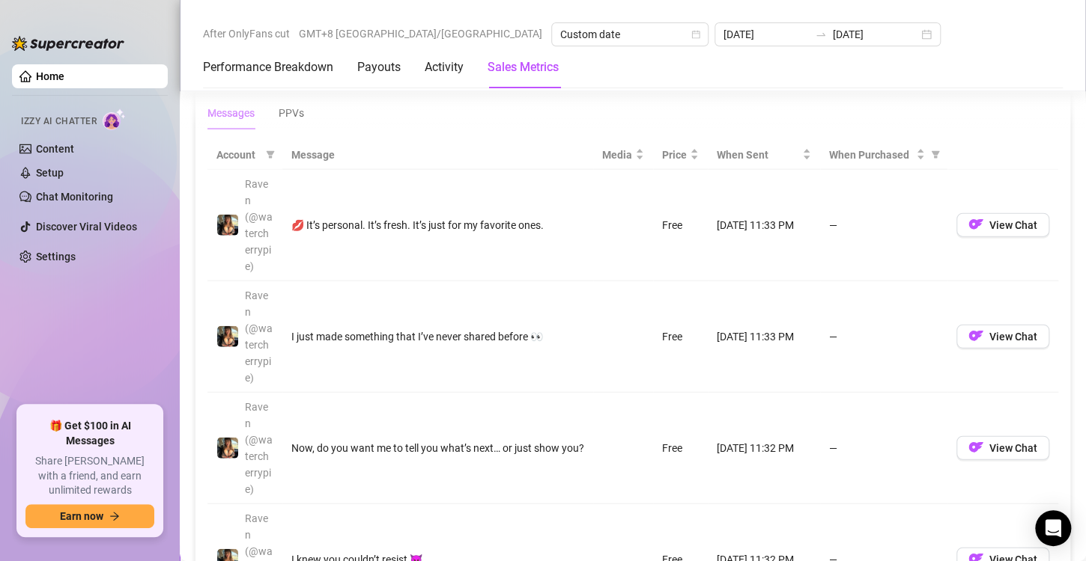
scroll to position [1545, 0]
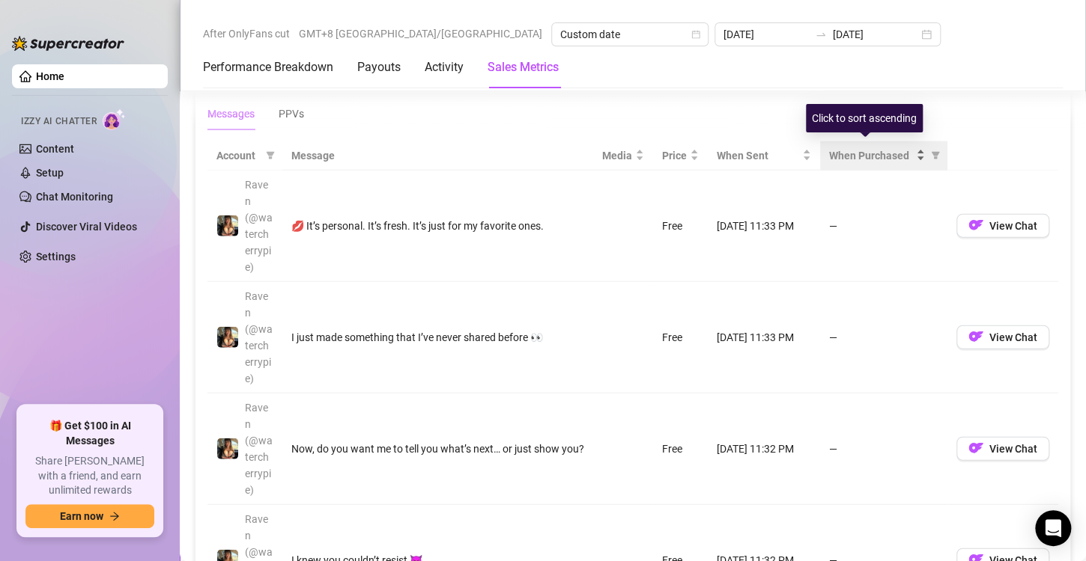
click at [883, 156] on span "When Purchased" at bounding box center [871, 155] width 84 height 16
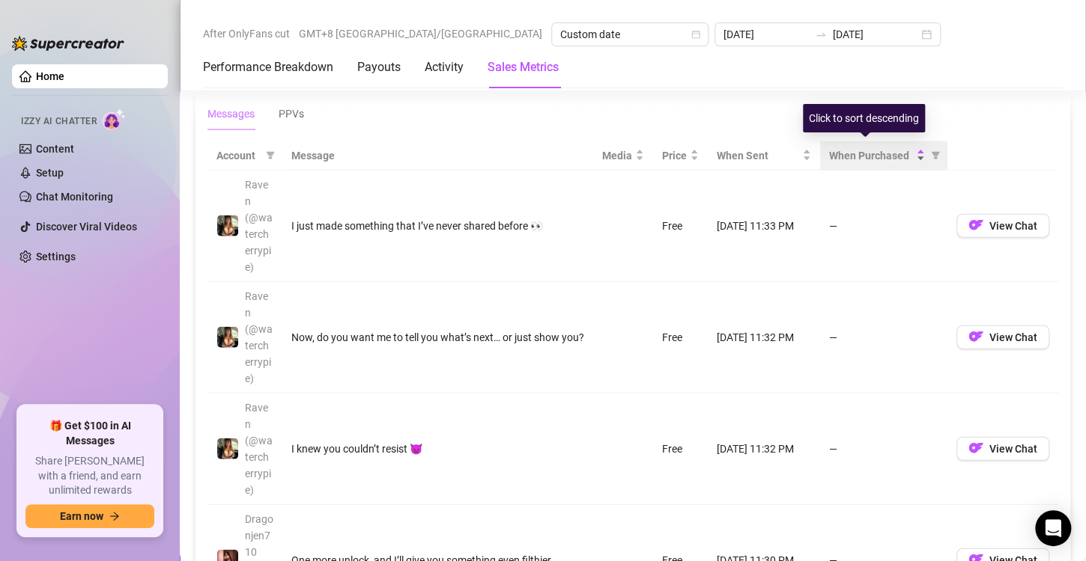
click at [898, 147] on span "When Purchased" at bounding box center [871, 155] width 84 height 16
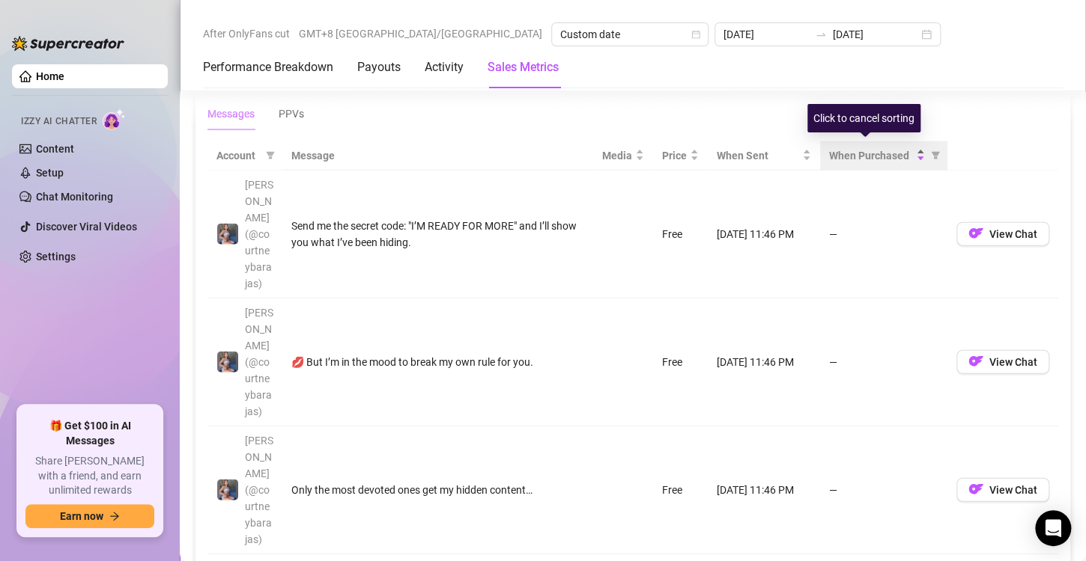
click at [908, 147] on div "When Purchased" at bounding box center [877, 155] width 96 height 16
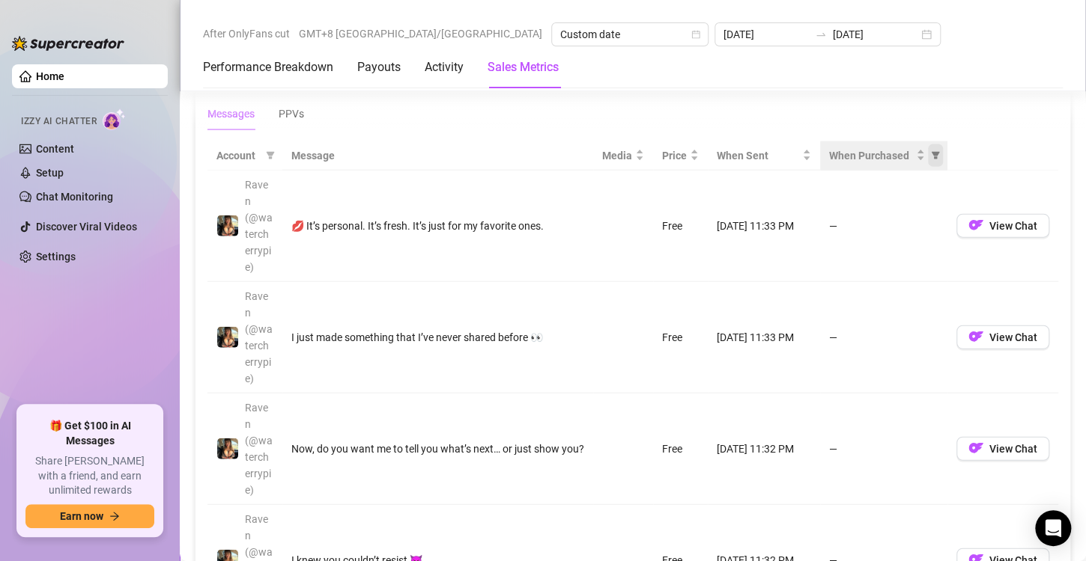
click at [931, 151] on icon "filter" at bounding box center [935, 155] width 9 height 9
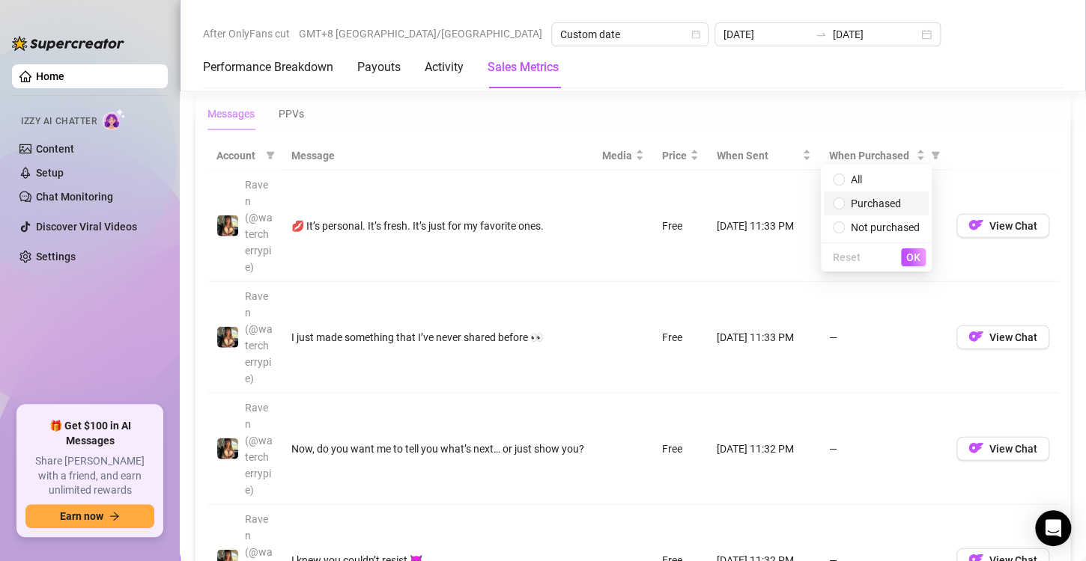
click at [859, 201] on span "Purchased" at bounding box center [875, 204] width 50 height 12
radio input "true"
click at [913, 258] on span "OK" at bounding box center [913, 258] width 14 height 12
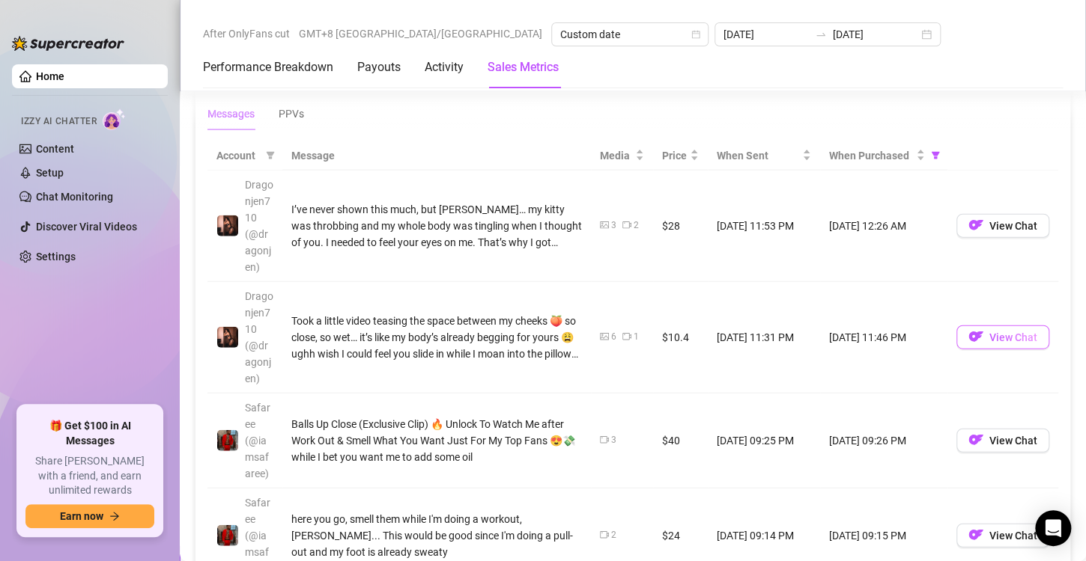
click at [969, 329] on img "button" at bounding box center [975, 336] width 15 height 15
